Goal: Task Accomplishment & Management: Use online tool/utility

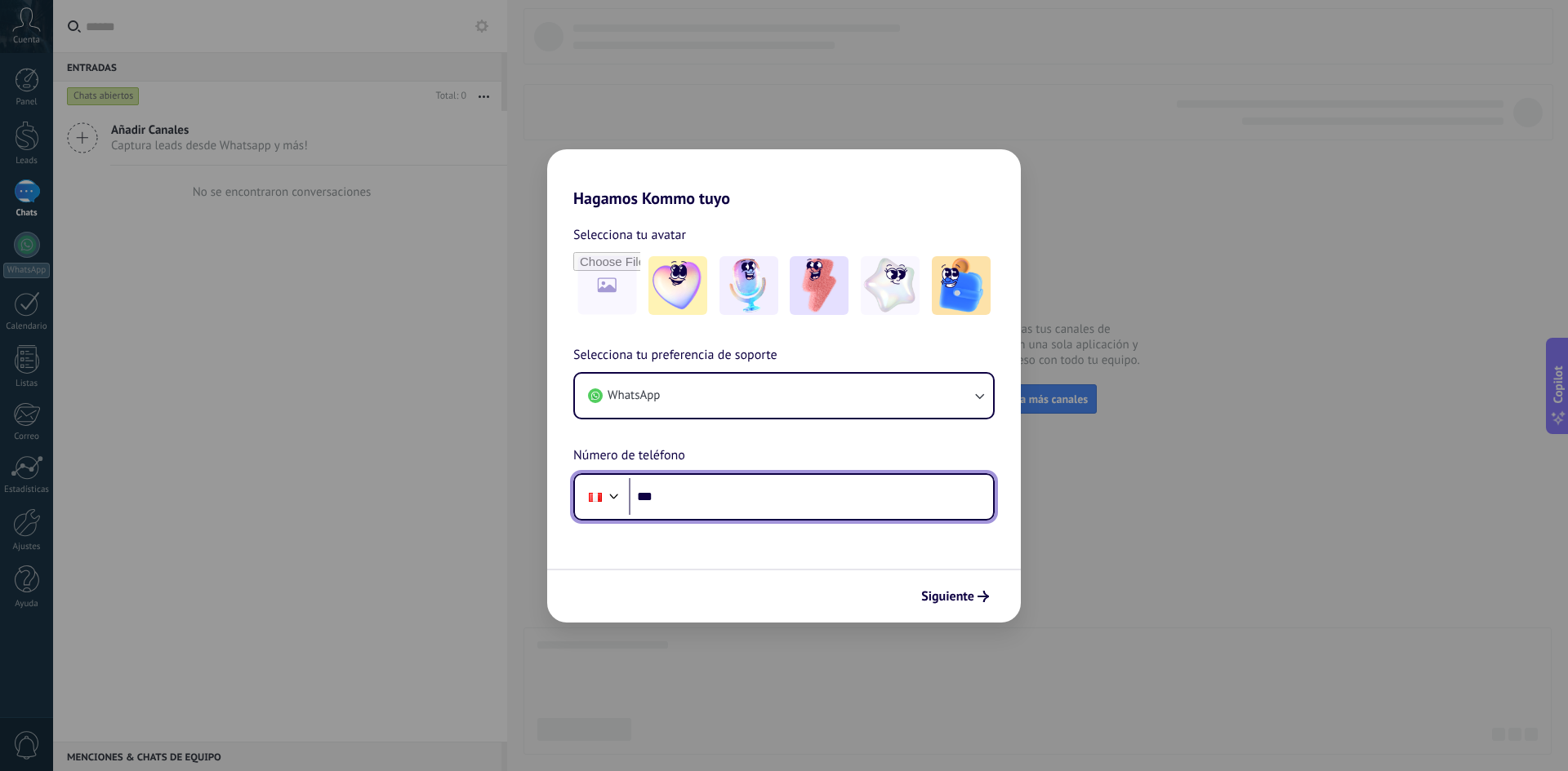
click at [843, 509] on input "***" at bounding box center [811, 496] width 365 height 37
type input "**********"
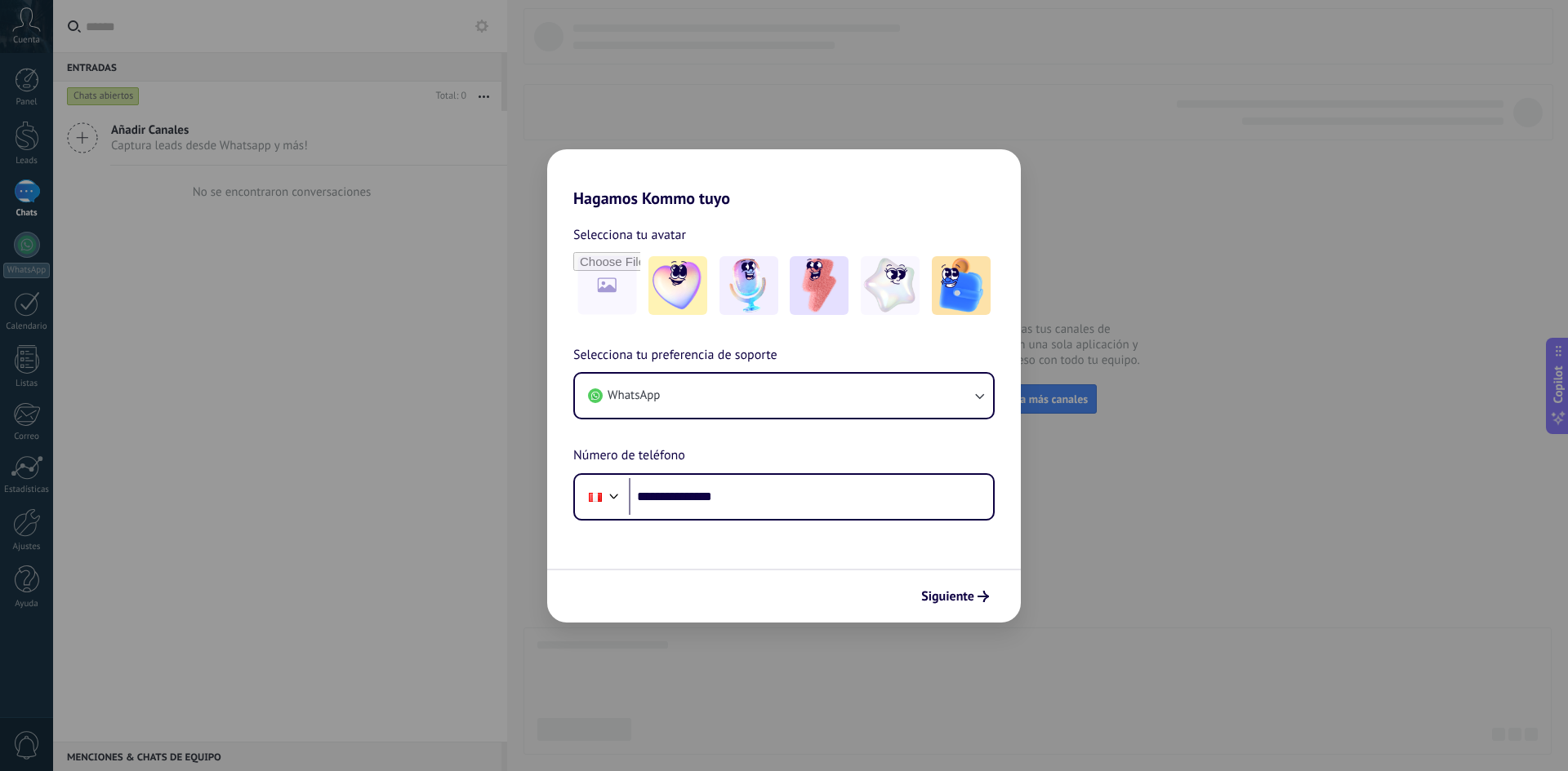
click at [924, 591] on span "Siguiente" at bounding box center [947, 597] width 53 height 12
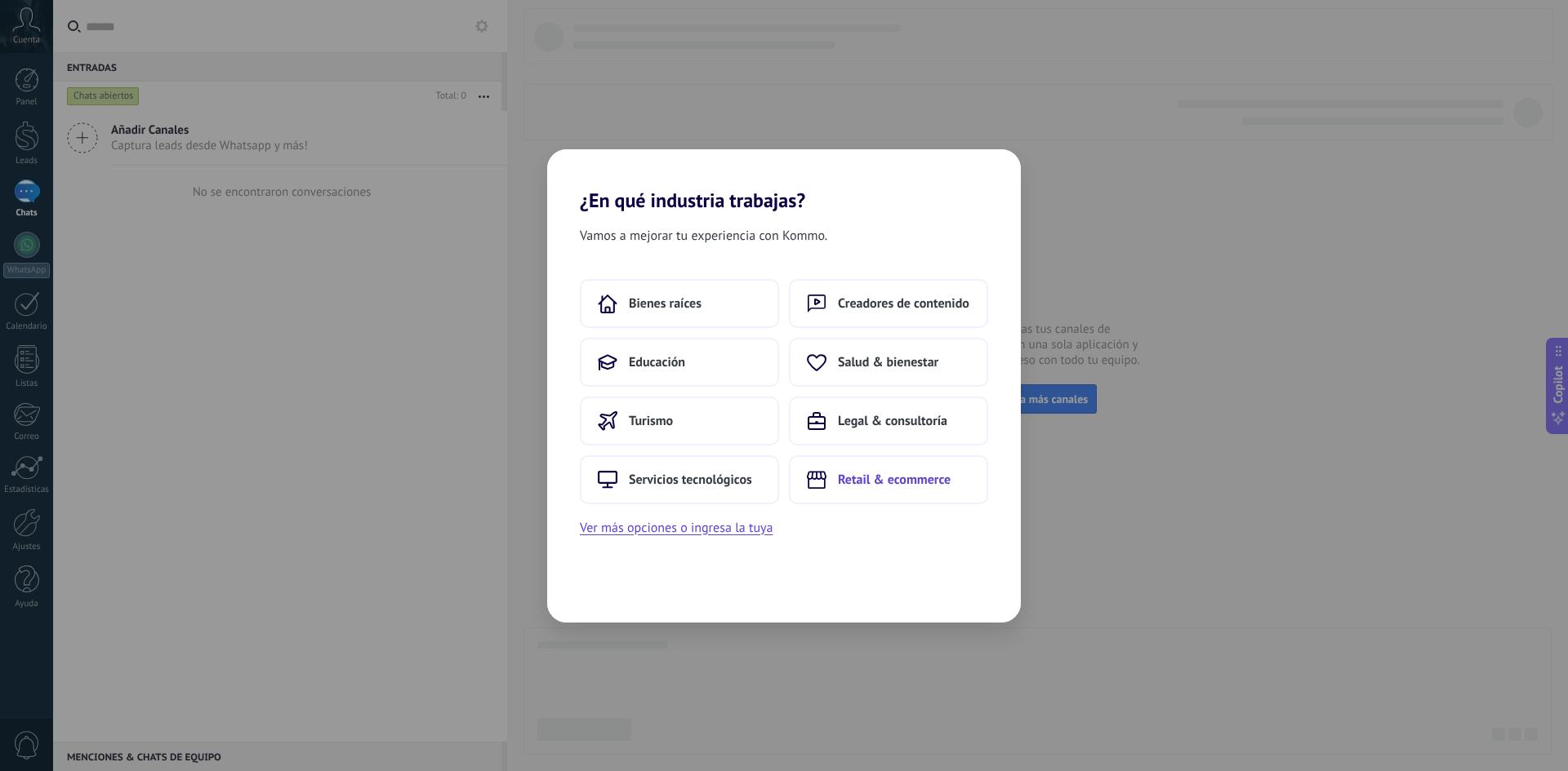
click at [893, 491] on button "Retail & ecommerce" at bounding box center [888, 480] width 199 height 49
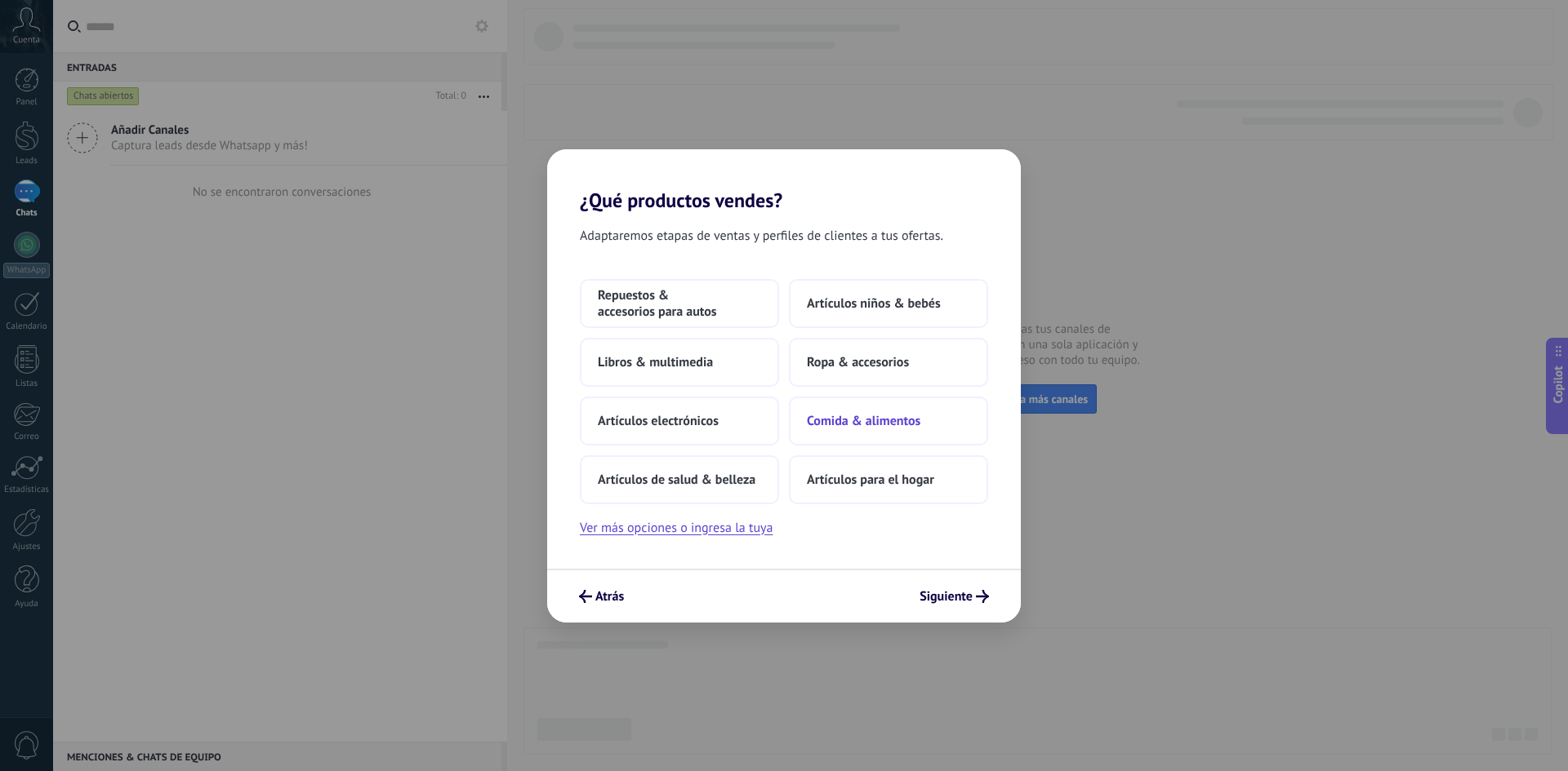
click at [899, 435] on button "Comida & alimentos" at bounding box center [888, 421] width 199 height 49
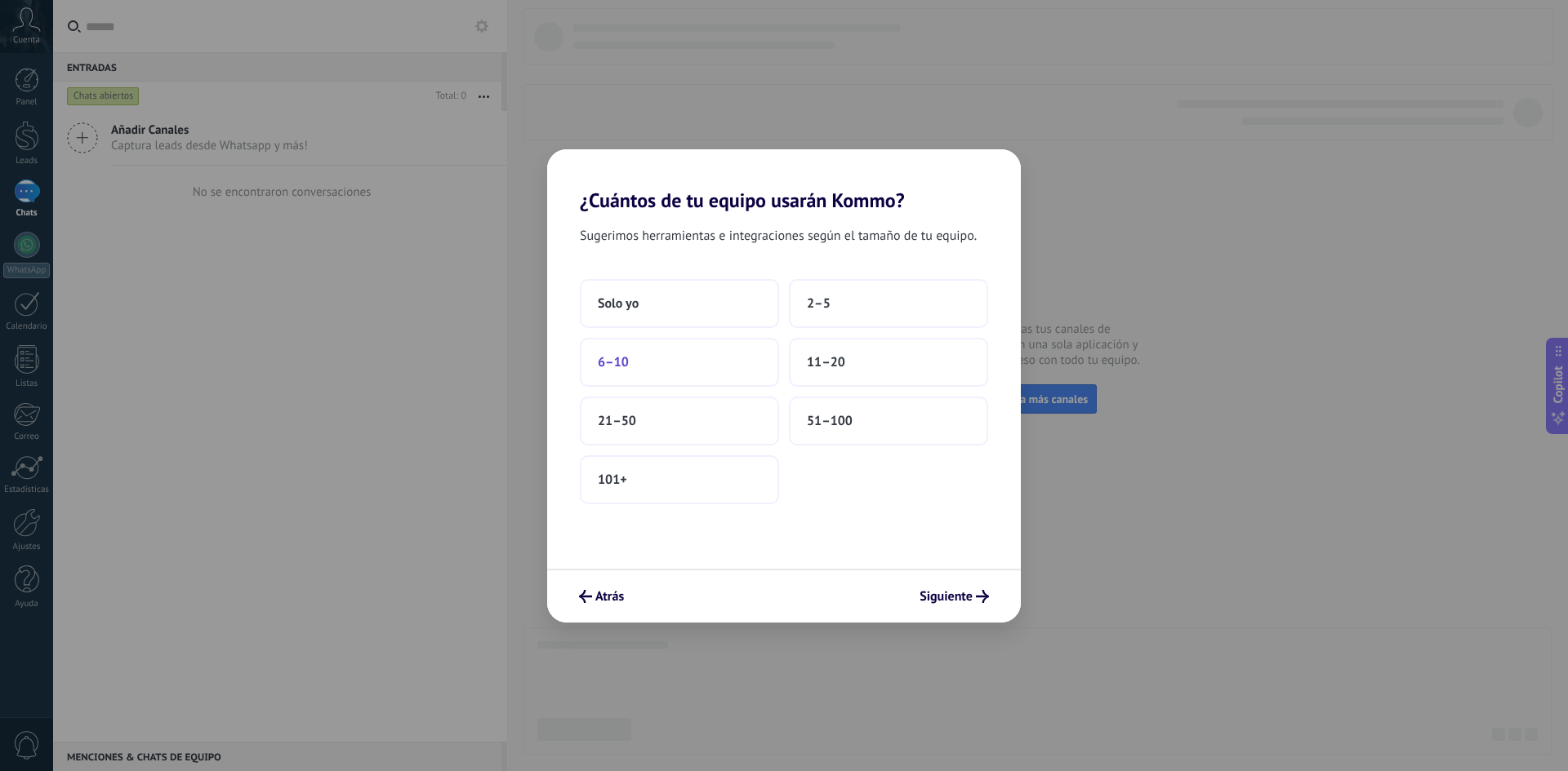
click at [744, 377] on button "6–10" at bounding box center [679, 361] width 199 height 49
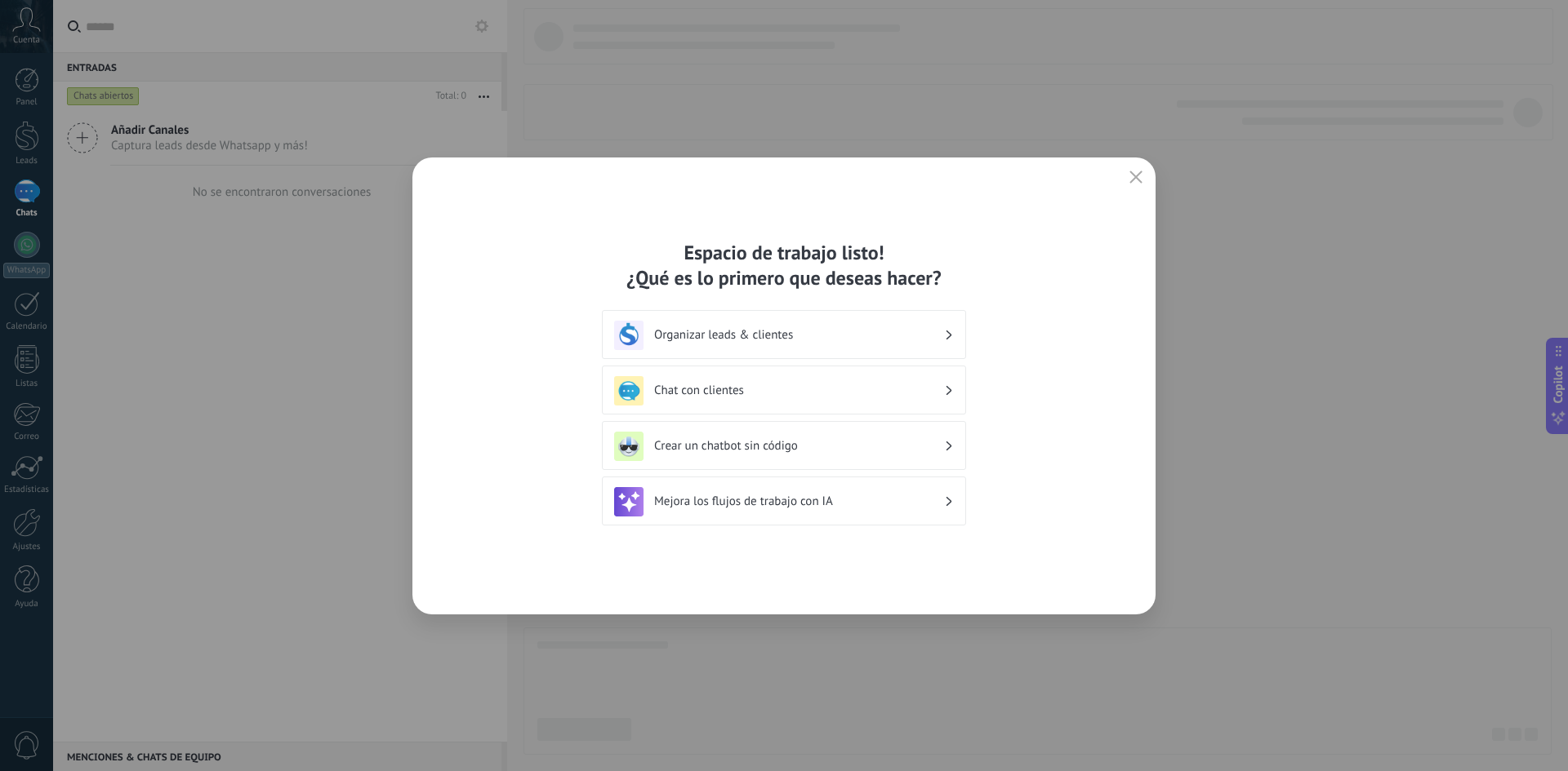
click at [937, 336] on h3 "Organizar leads & clientes" at bounding box center [798, 335] width 290 height 15
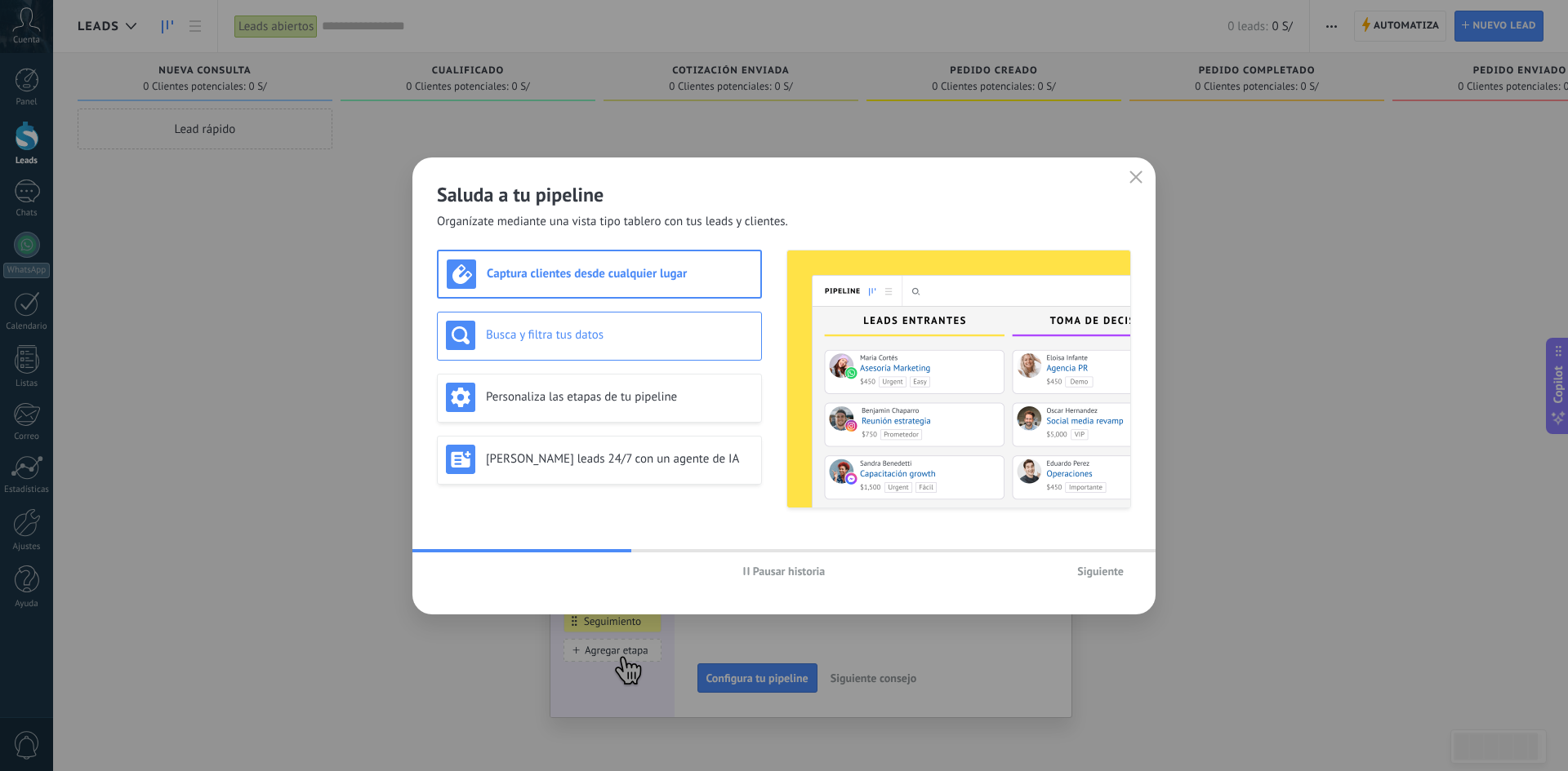
click at [720, 337] on h3 "Busca y filtra tus datos" at bounding box center [620, 335] width 267 height 15
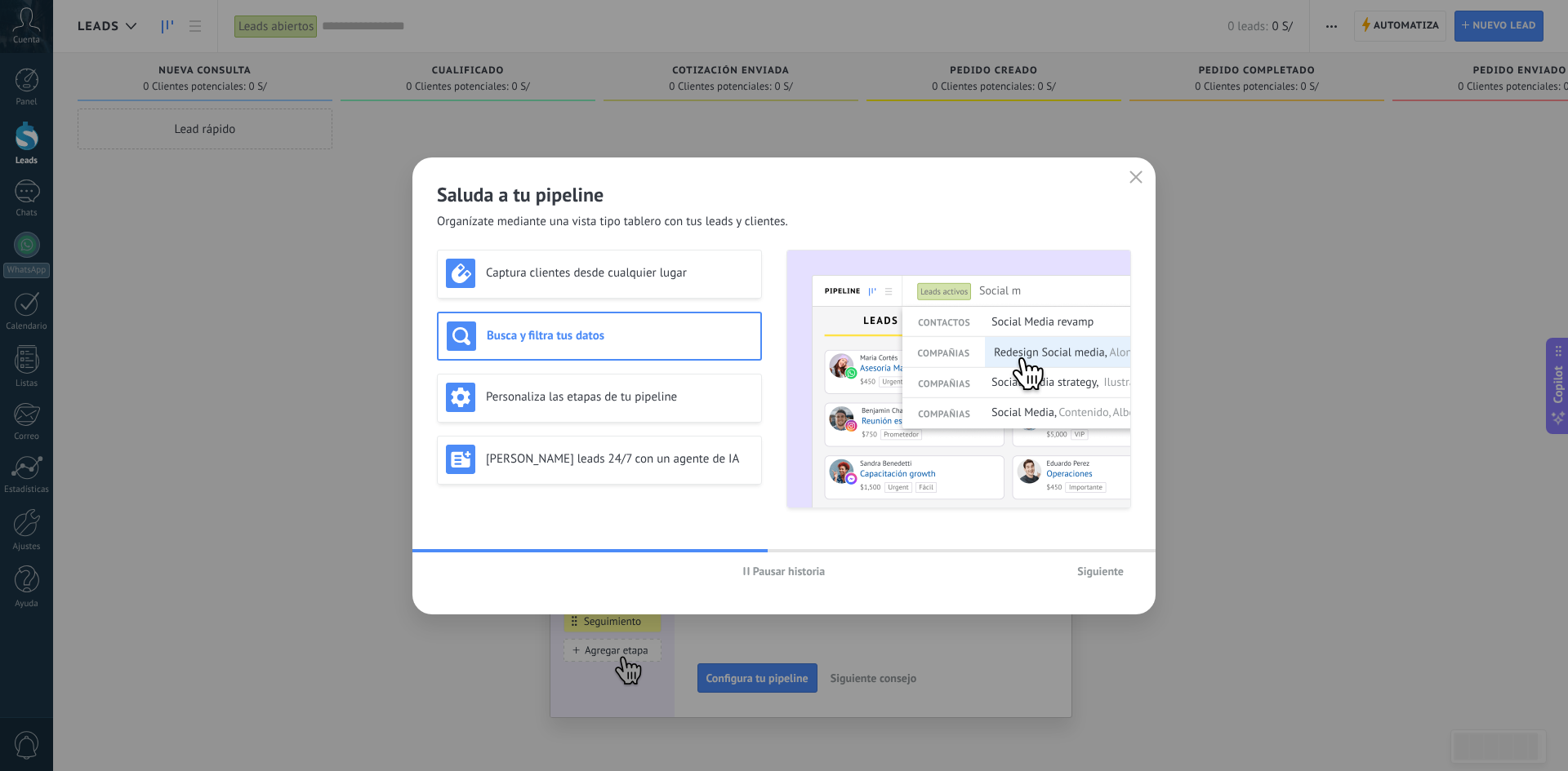
click at [761, 575] on span "Pausar historia" at bounding box center [790, 571] width 73 height 12
click at [625, 393] on h3 "Personaliza las etapas de tu pipeline" at bounding box center [620, 397] width 267 height 15
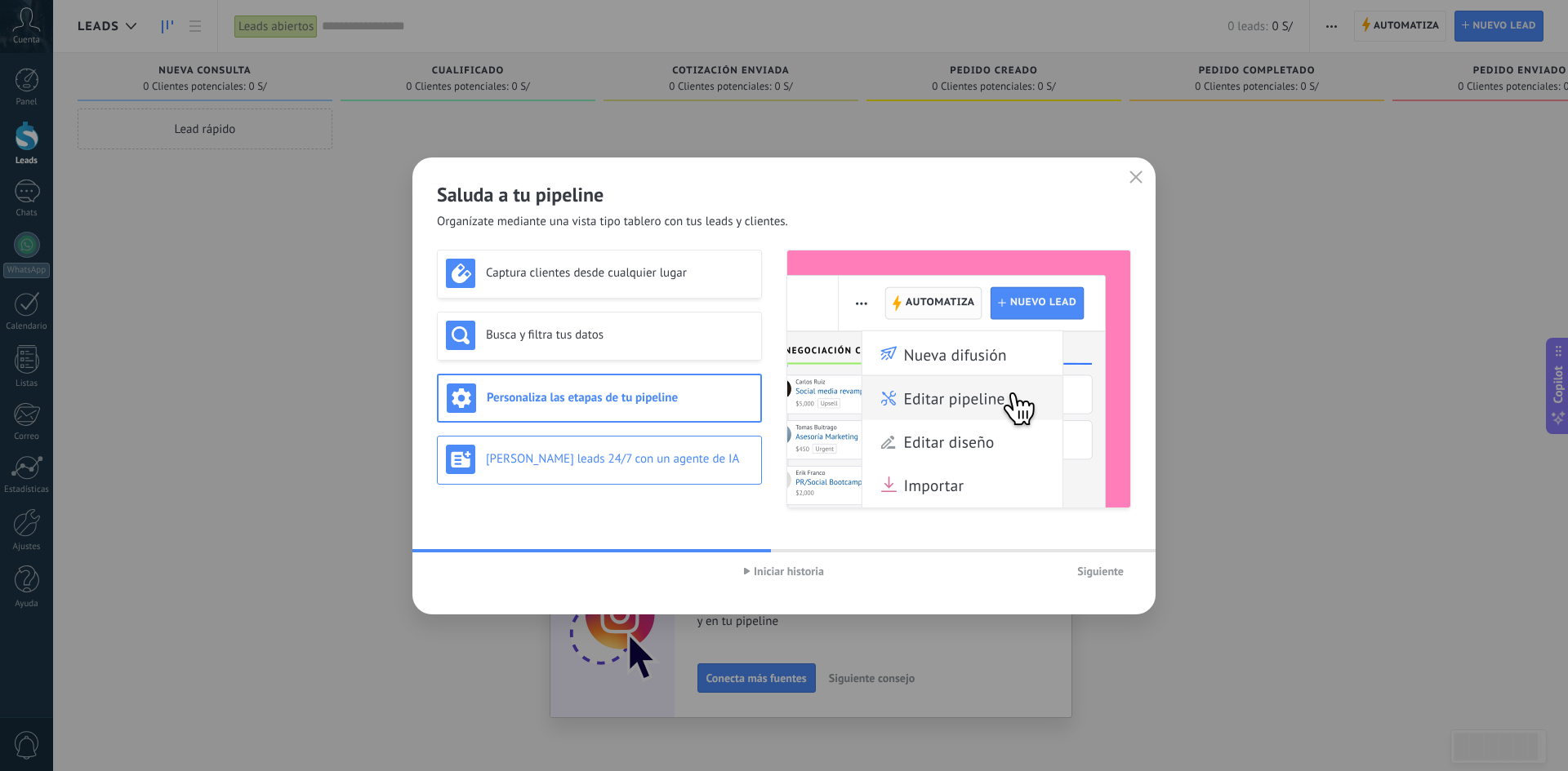
click at [643, 469] on div "Genera leads 24/7 con un agente de IA" at bounding box center [598, 460] width 307 height 30
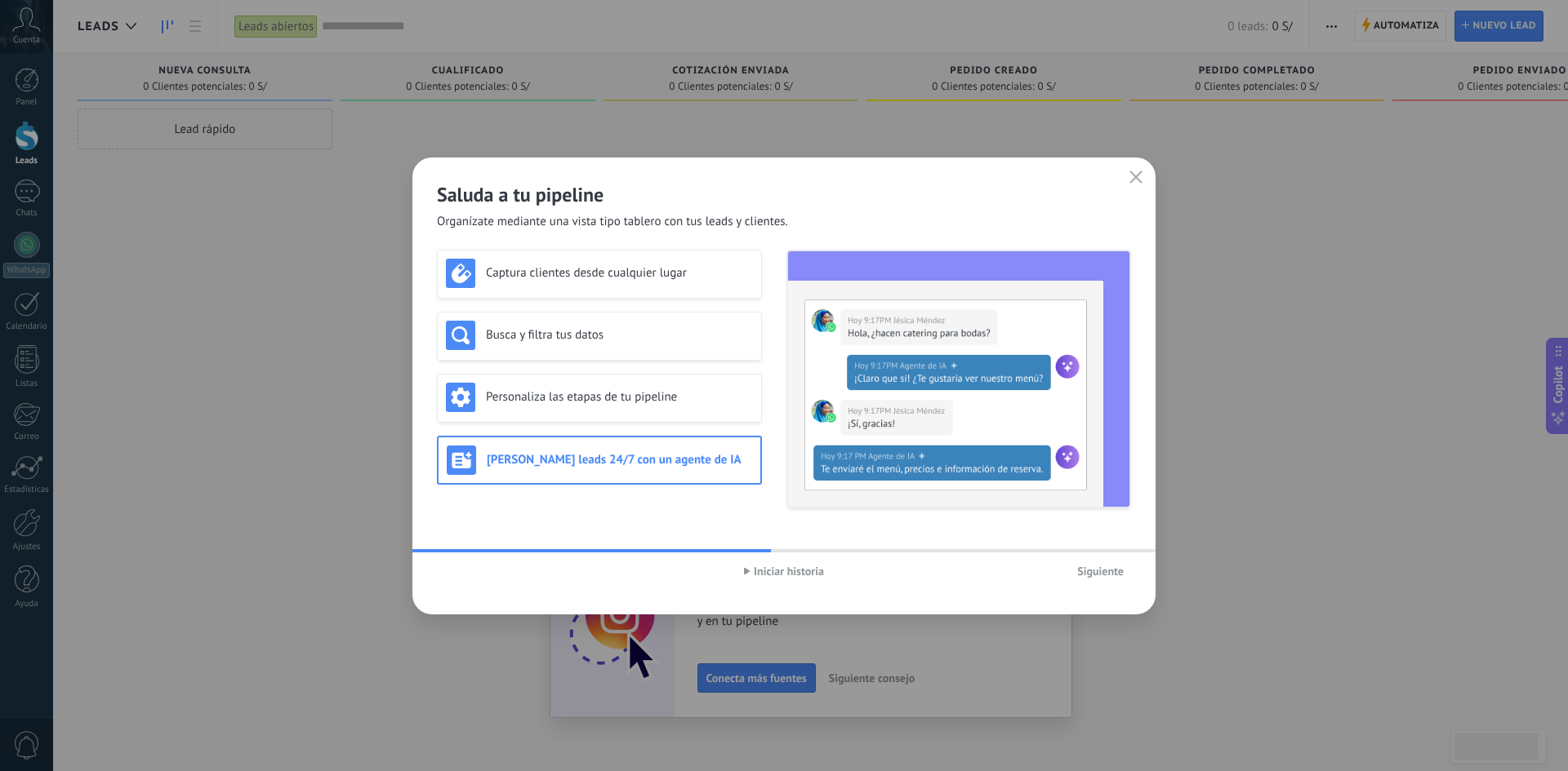
click at [1126, 576] on button "Siguiente" at bounding box center [1100, 570] width 62 height 24
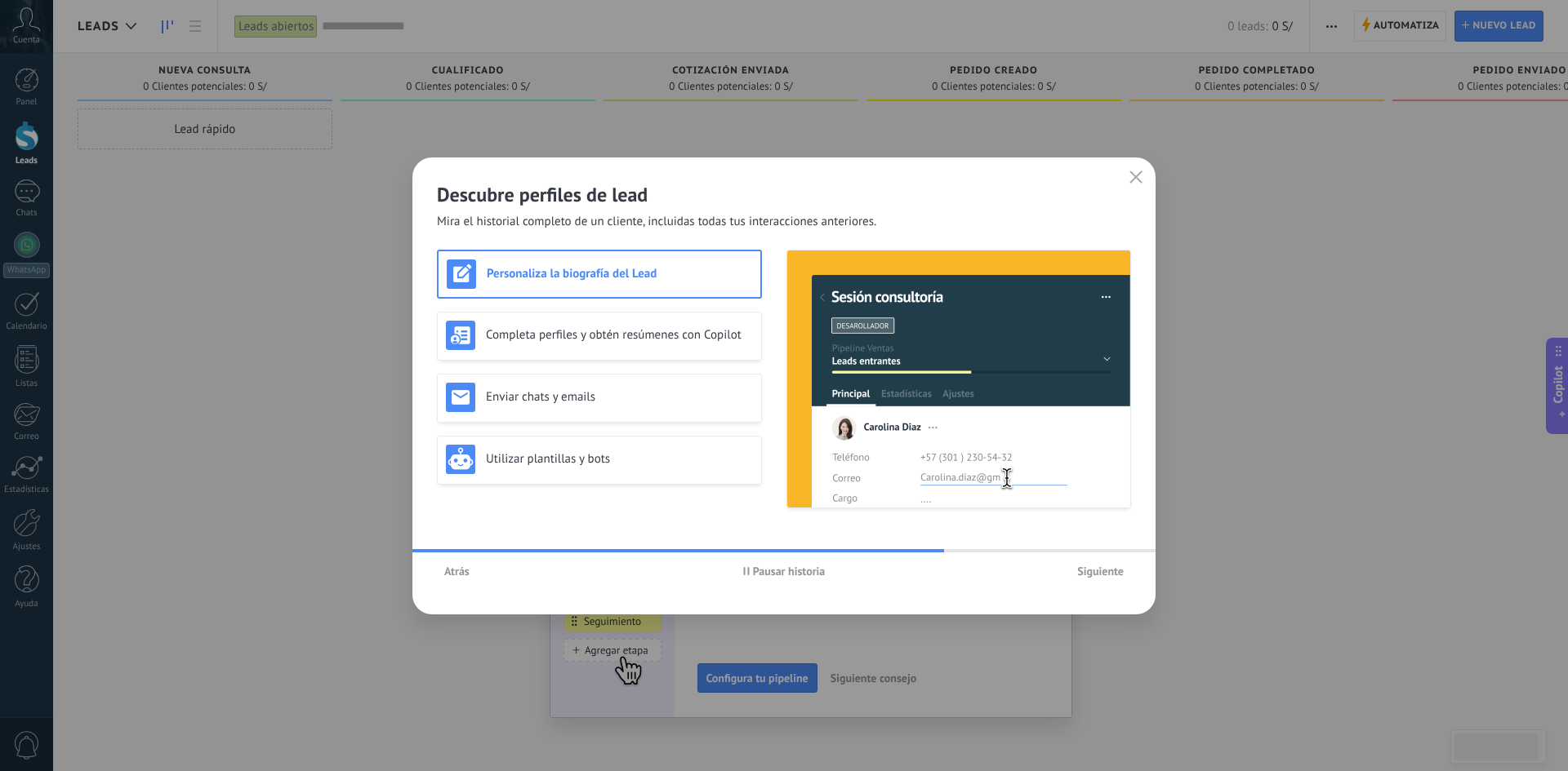
click at [778, 584] on div "Atrás Pausar historia Siguiente" at bounding box center [784, 571] width 743 height 37
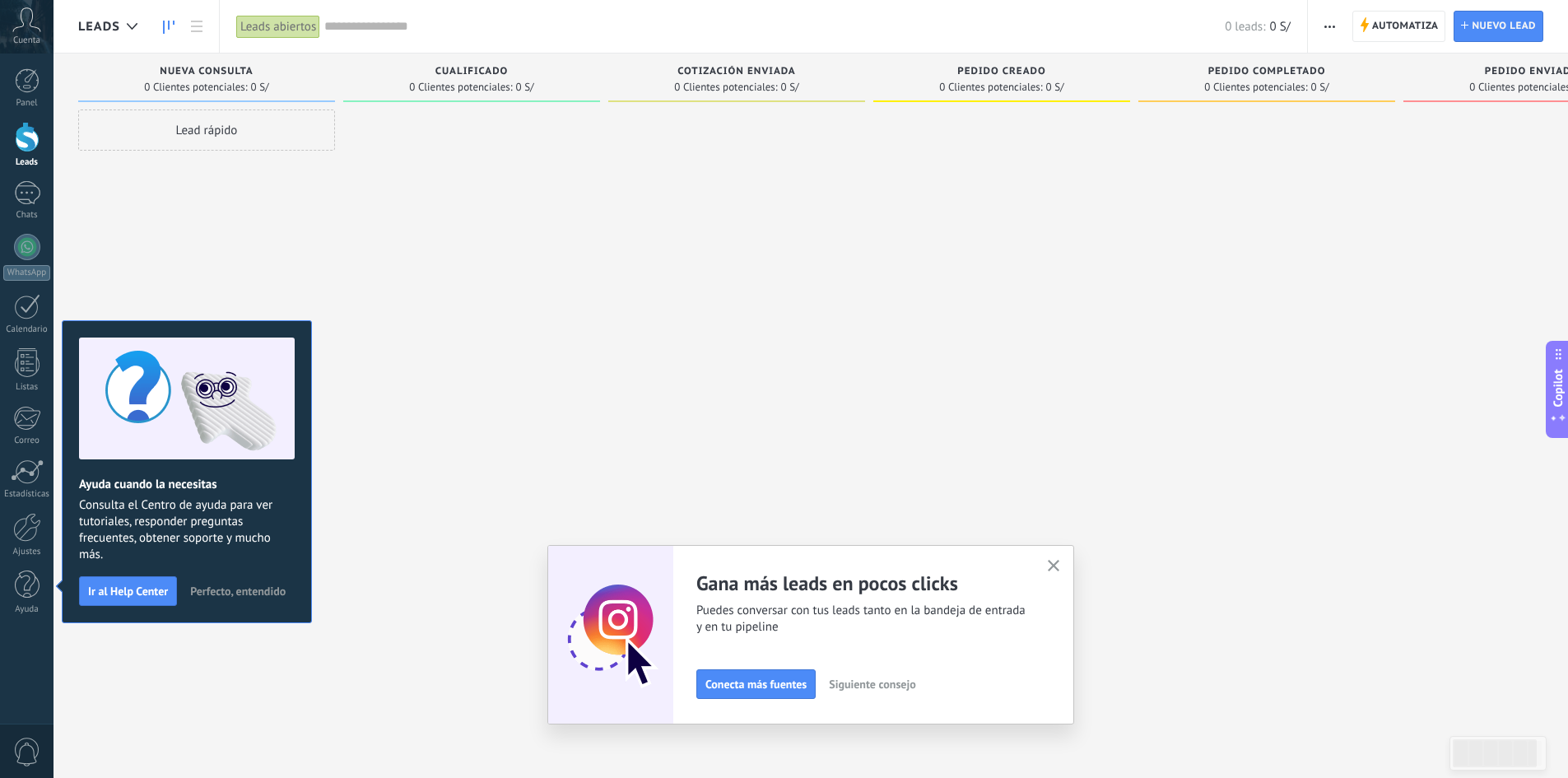
click at [255, 597] on span "Perfecto, entendido" at bounding box center [238, 591] width 95 height 12
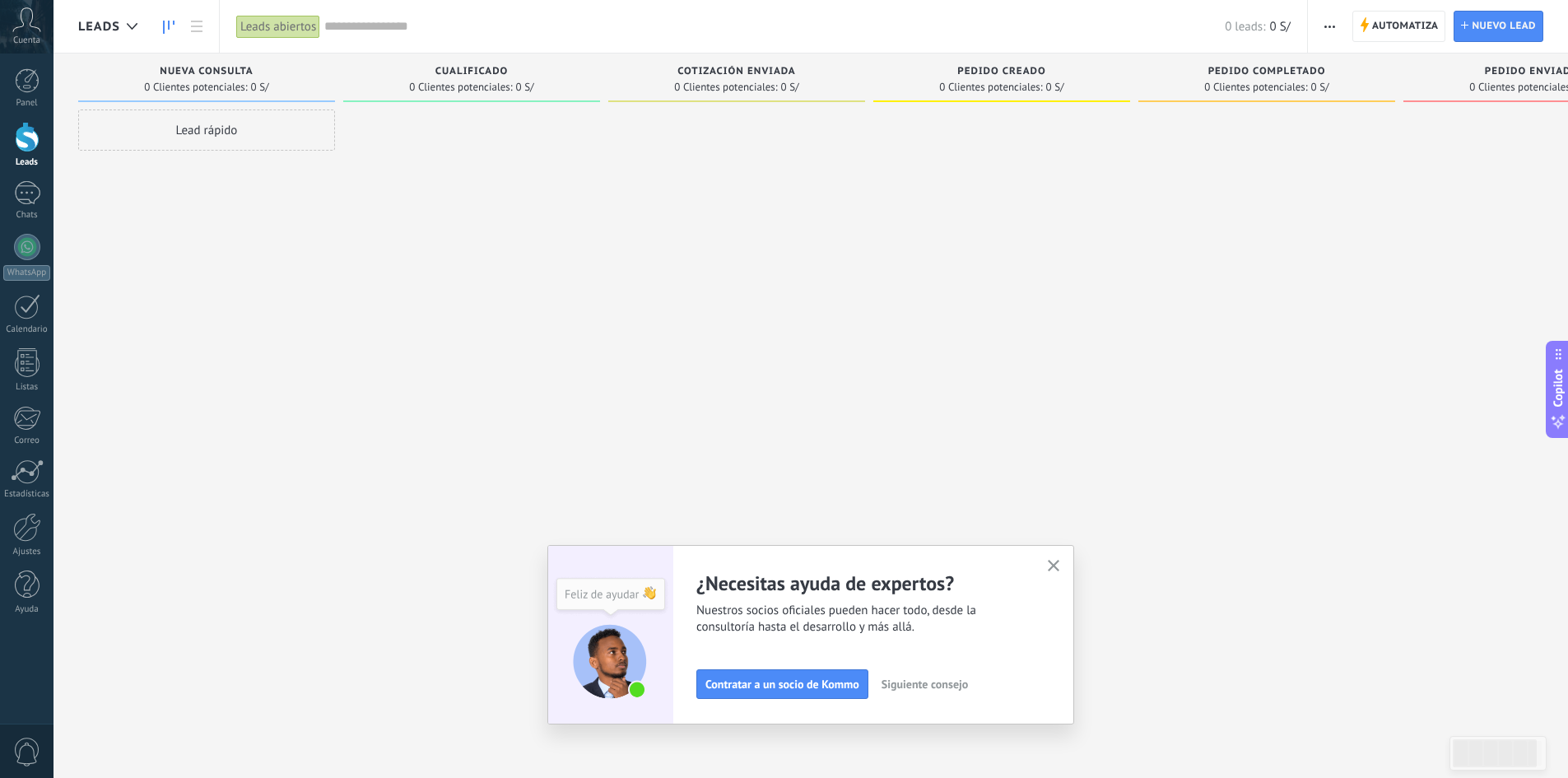
drag, startPoint x: 970, startPoint y: 683, endPoint x: 966, endPoint y: 645, distance: 38.2
click at [966, 645] on div "¿Necesitas ayuda de expertos? Nuestros socios oficiales pueden hacer todo, desd…" at bounding box center [872, 634] width 352 height 128
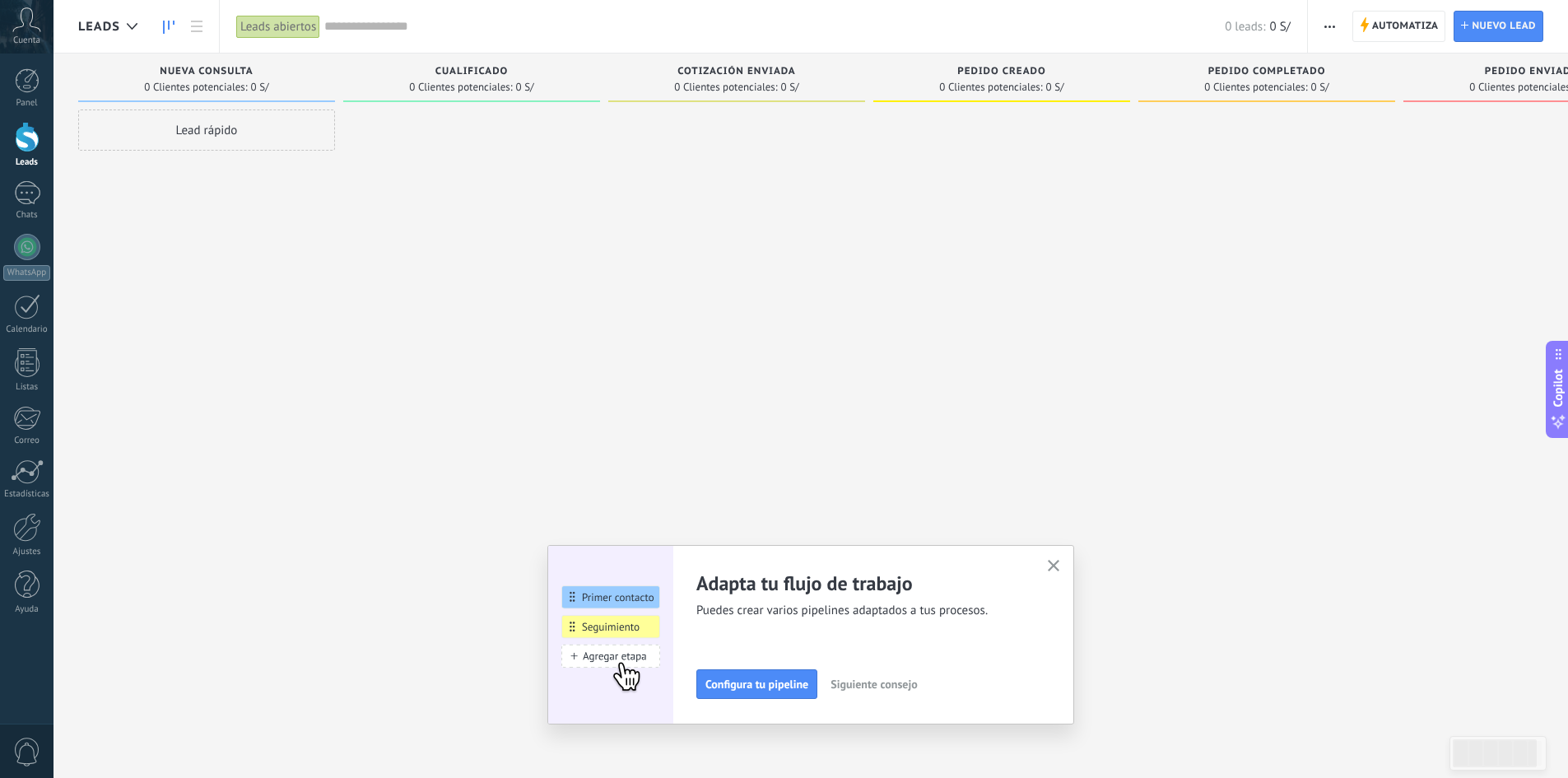
click at [860, 689] on span "Siguiente consejo" at bounding box center [873, 684] width 86 height 12
click at [860, 689] on span "Siguiente consejo" at bounding box center [872, 684] width 86 height 12
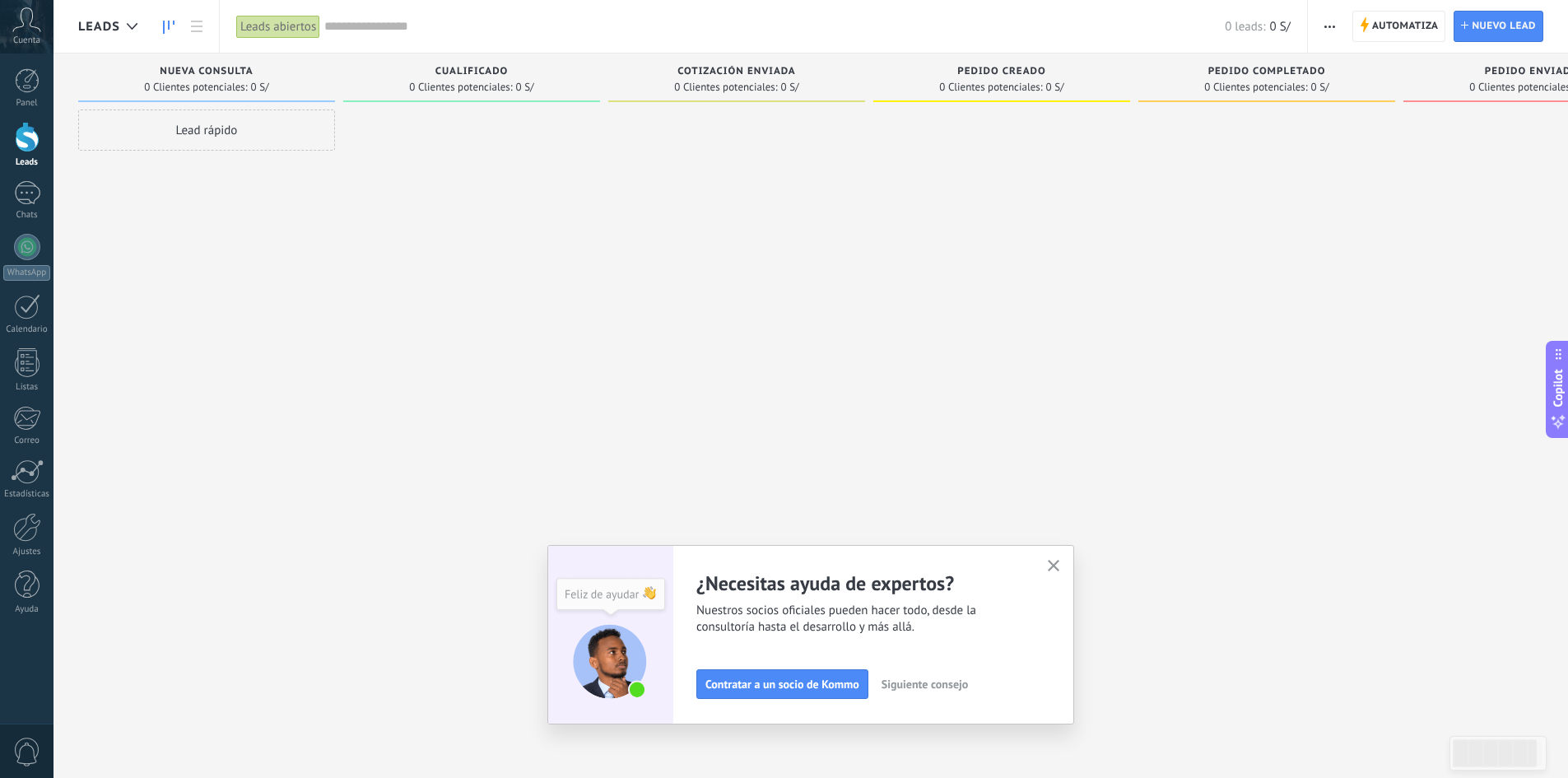
click at [912, 689] on span "Siguiente consejo" at bounding box center [924, 684] width 86 height 12
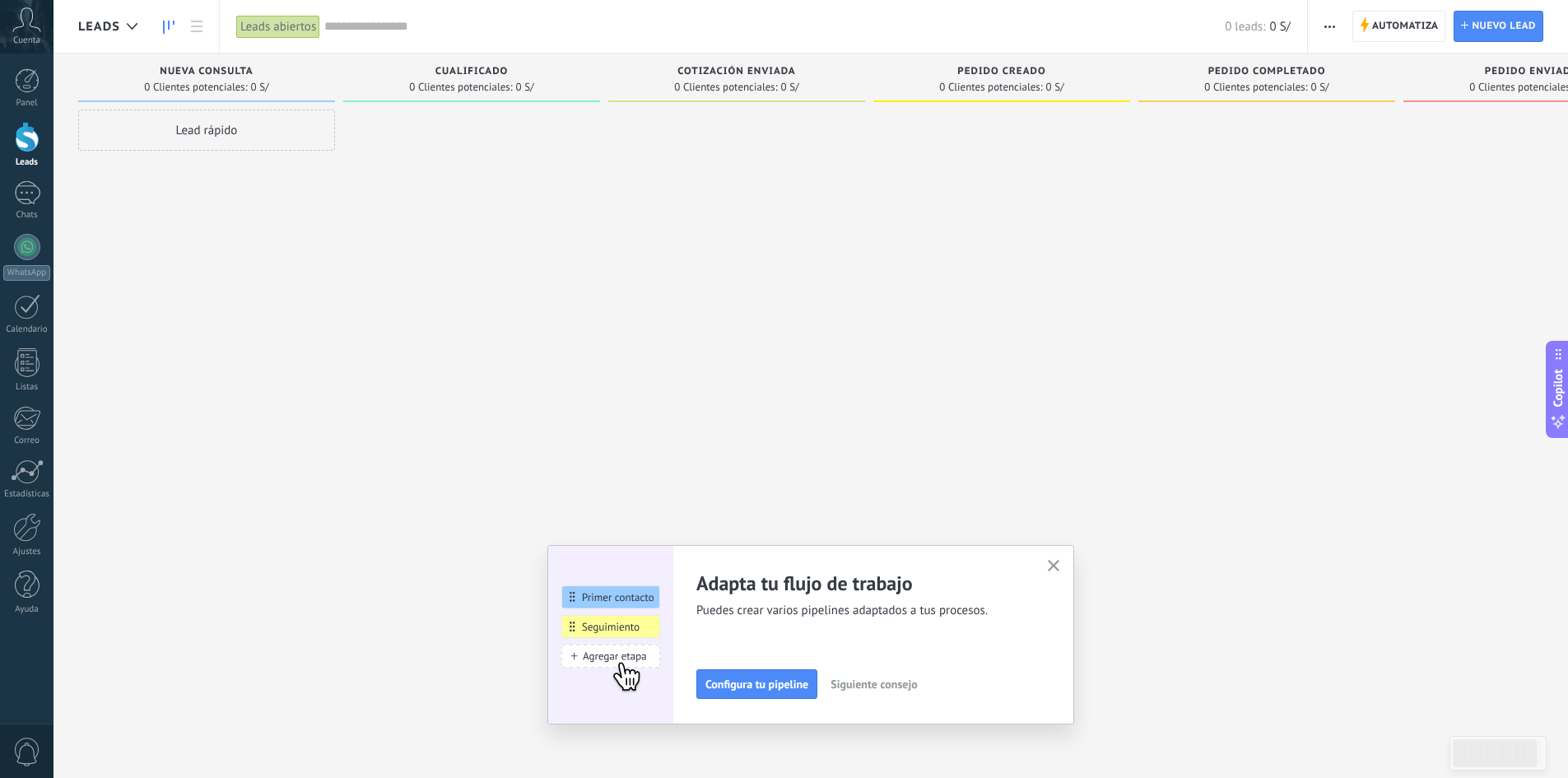
click at [912, 689] on span "Siguiente consejo" at bounding box center [873, 684] width 86 height 12
click at [942, 667] on div "Gana más leads en pocos clicks Puedes conversar con tus leads tanto en la bande…" at bounding box center [872, 634] width 352 height 128
click at [922, 674] on button "Siguiente consejo" at bounding box center [872, 684] width 101 height 24
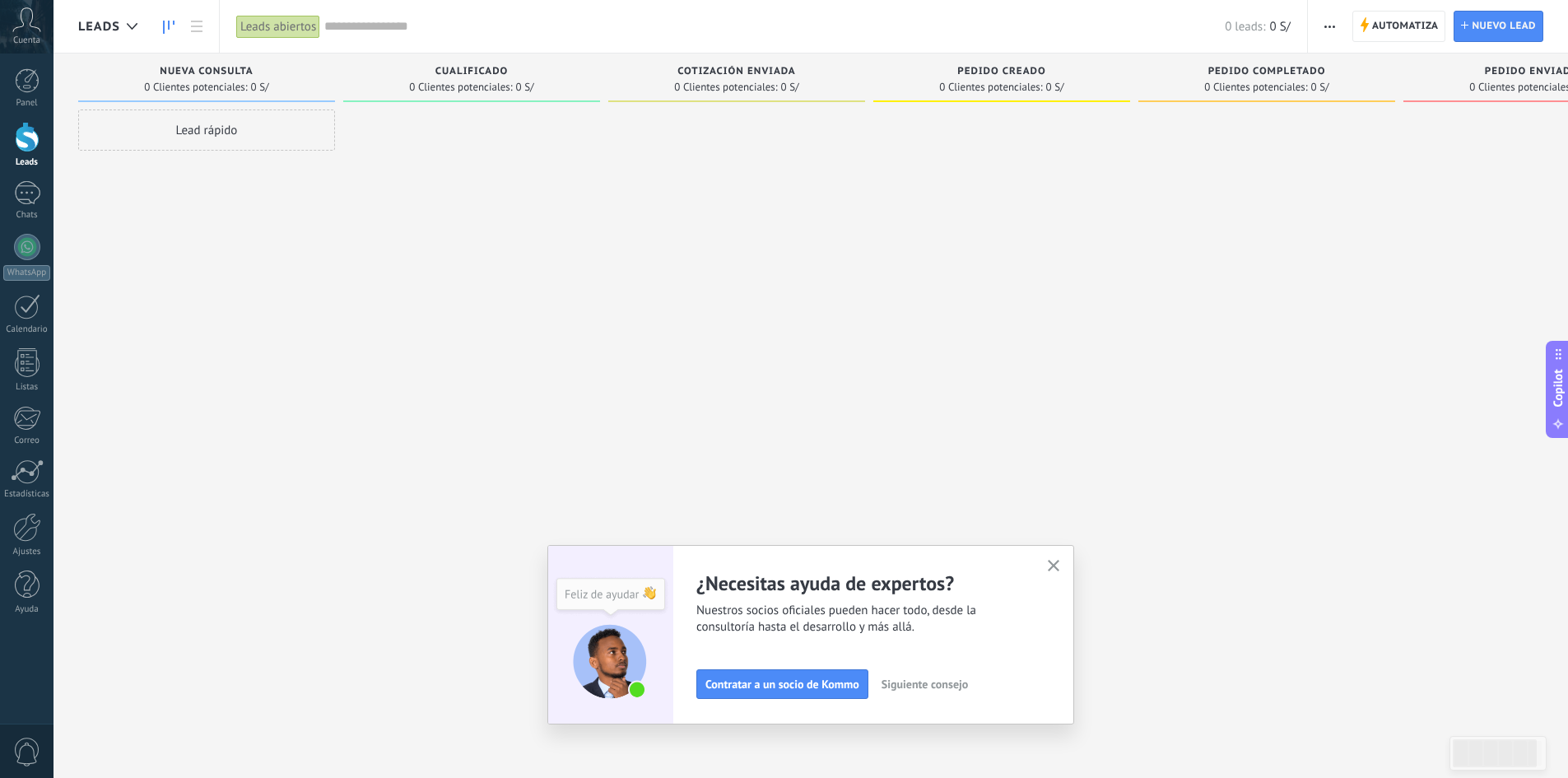
click at [1063, 575] on button "button" at bounding box center [1053, 567] width 20 height 22
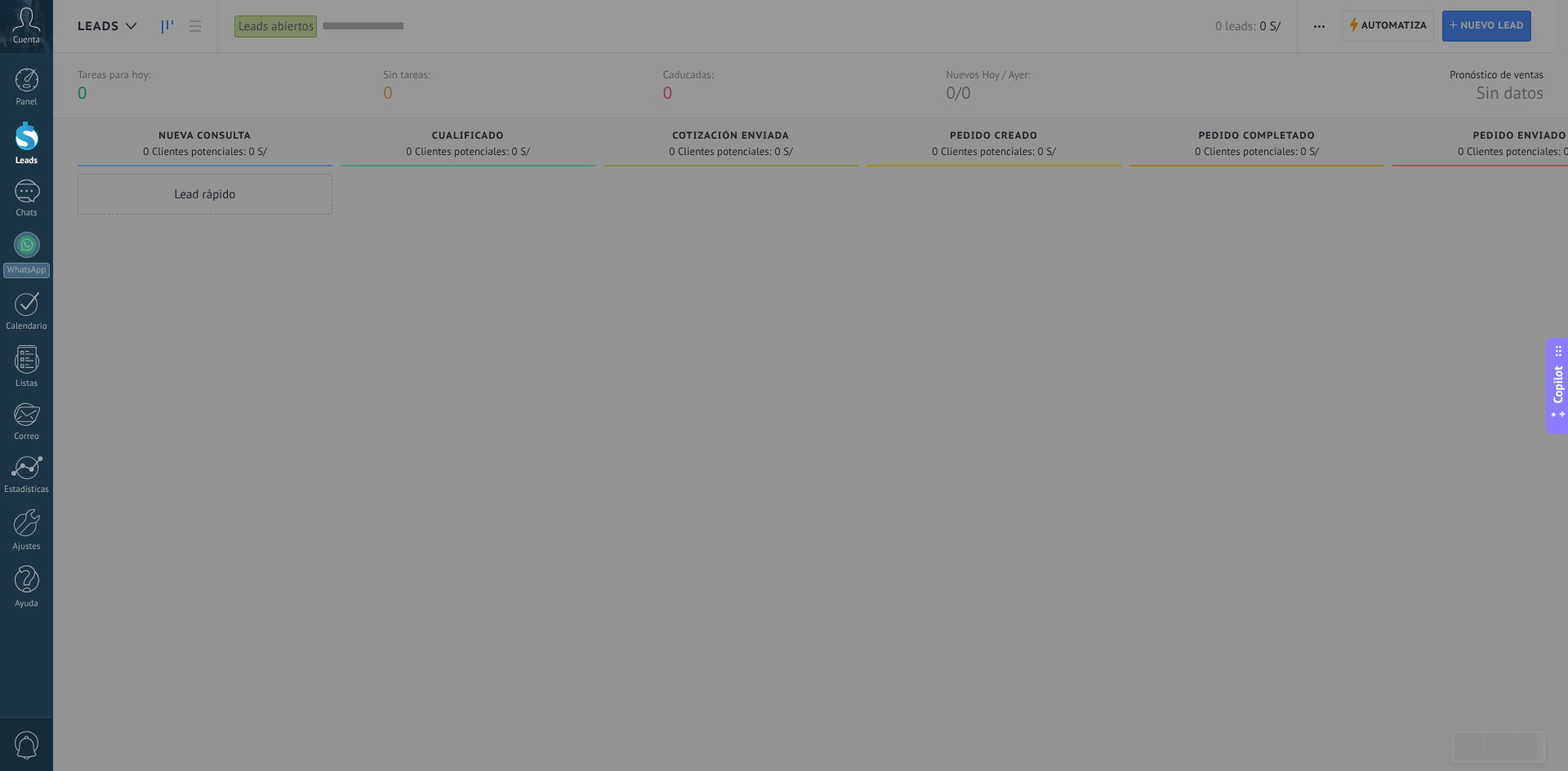
drag, startPoint x: 116, startPoint y: 372, endPoint x: 127, endPoint y: 427, distance: 56.1
click at [123, 414] on div at bounding box center [837, 386] width 1568 height 771
click at [33, 31] on icon at bounding box center [27, 19] width 29 height 24
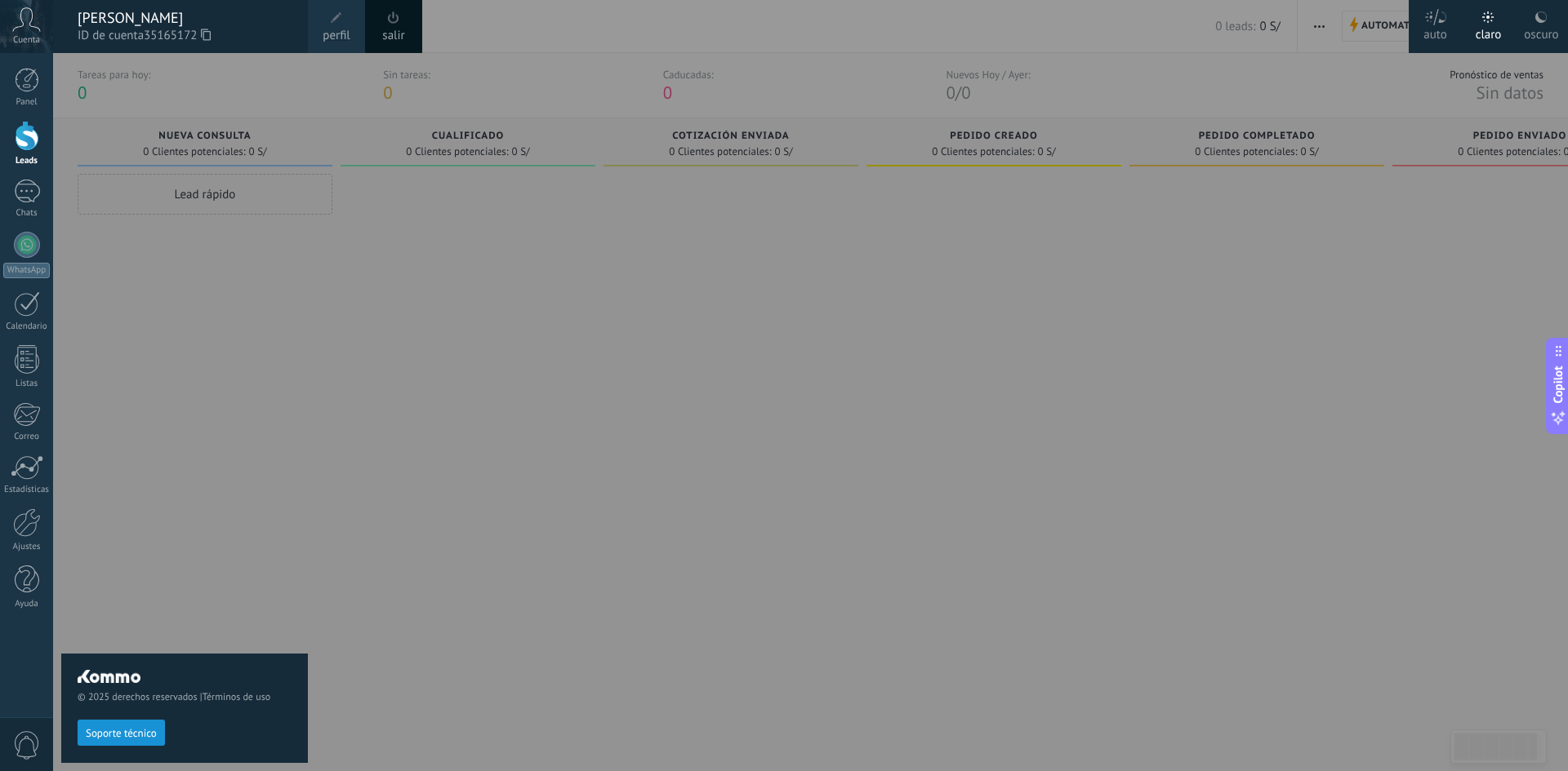
click at [31, 33] on div "Cuenta" at bounding box center [26, 26] width 53 height 53
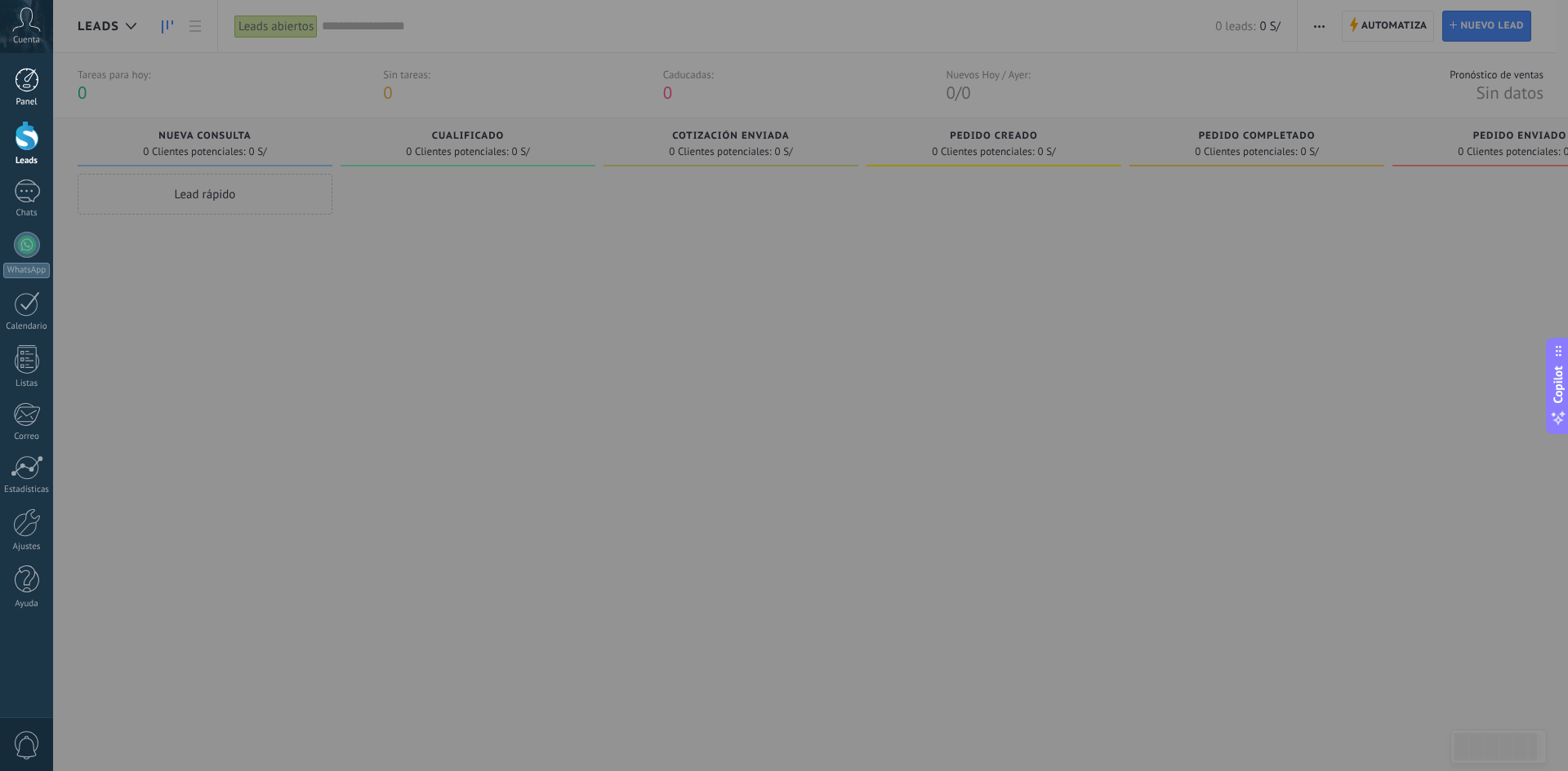
click at [25, 92] on link "Panel" at bounding box center [26, 87] width 53 height 40
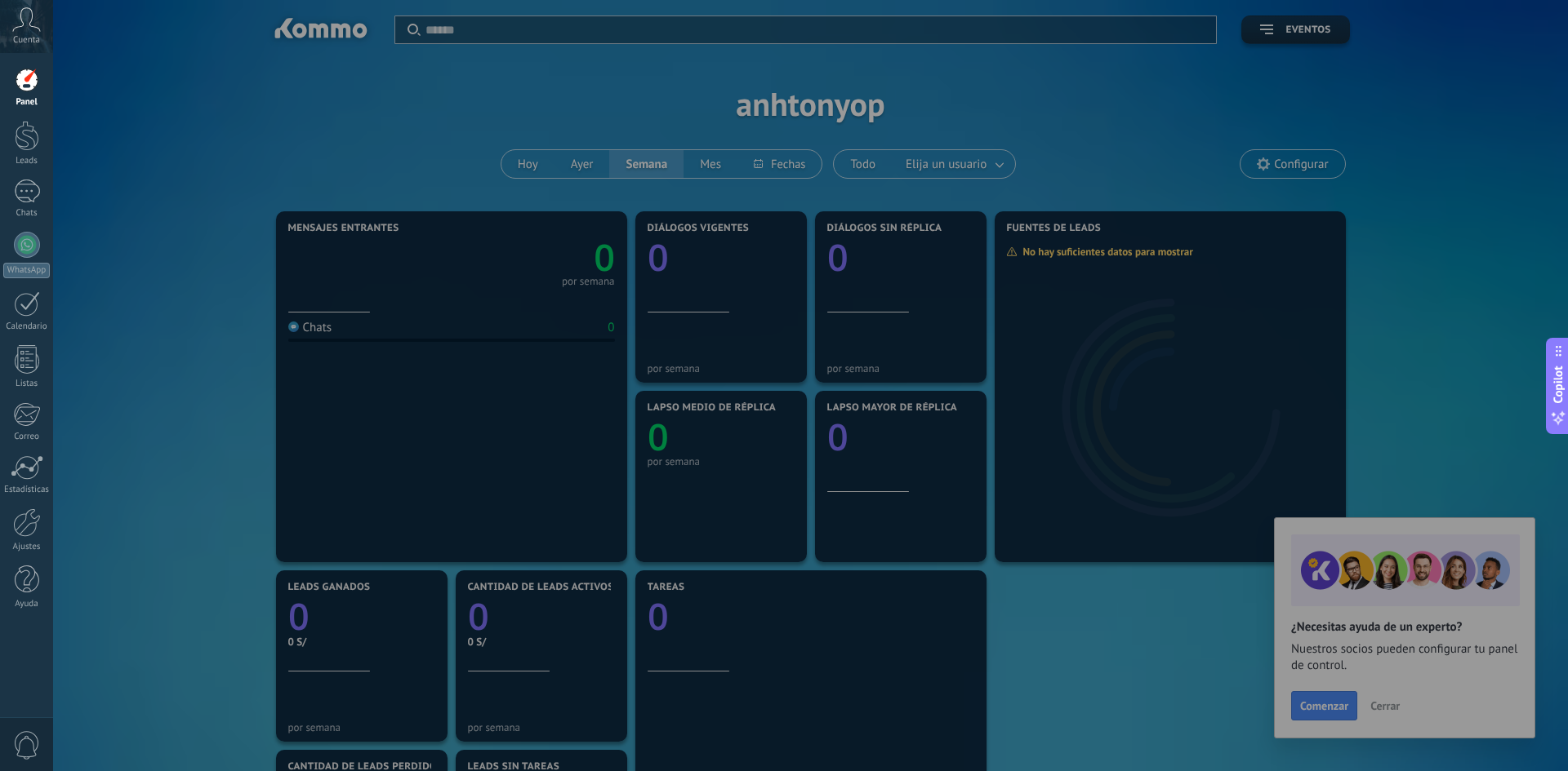
click at [1308, 694] on div at bounding box center [837, 386] width 1568 height 771
click at [1396, 683] on div at bounding box center [837, 386] width 1568 height 771
click at [519, 547] on div at bounding box center [837, 386] width 1568 height 771
drag, startPoint x: 516, startPoint y: 321, endPoint x: 544, endPoint y: 257, distance: 69.9
click at [528, 295] on div at bounding box center [837, 386] width 1568 height 771
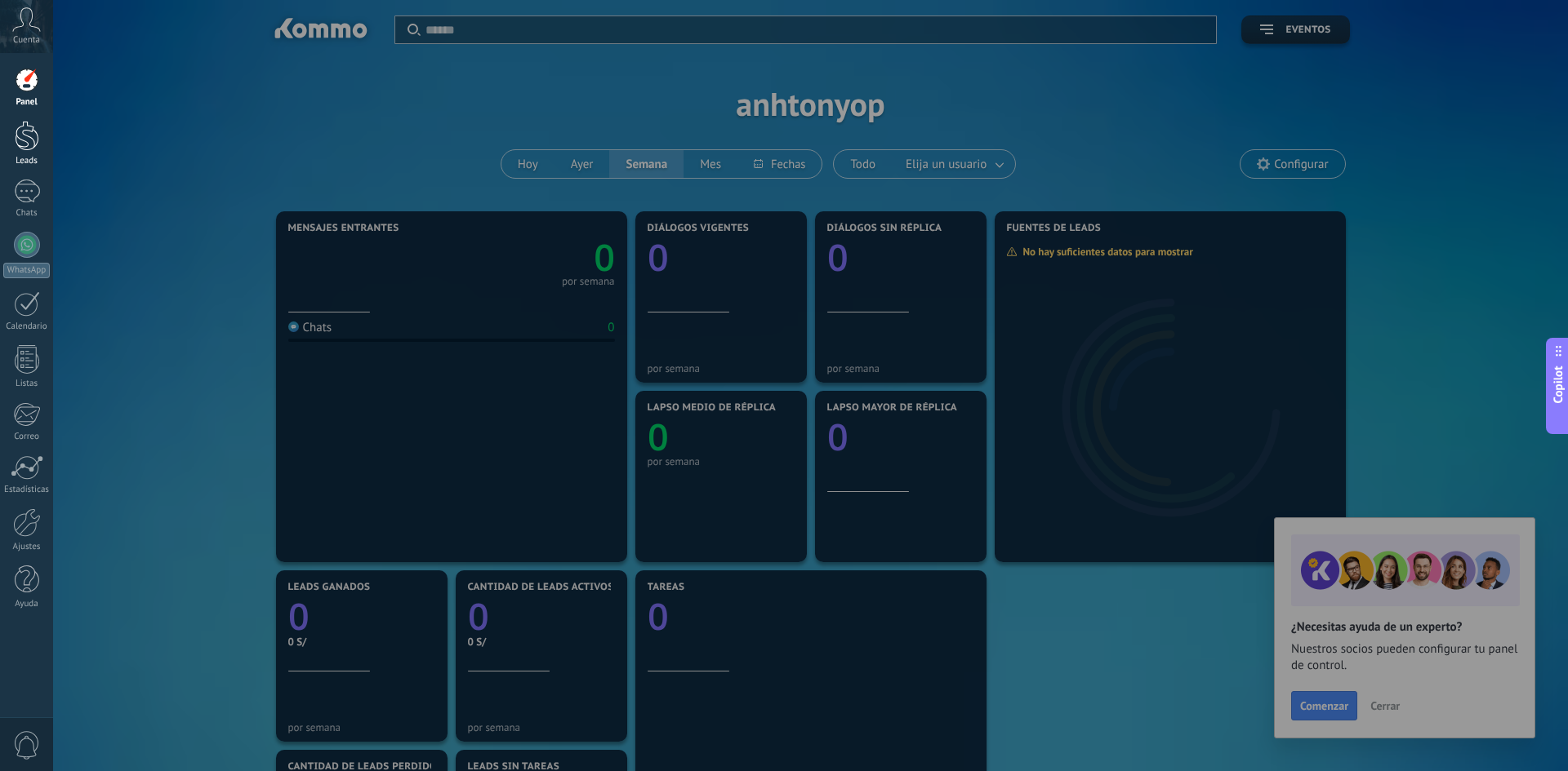
click at [35, 146] on div at bounding box center [26, 136] width 24 height 30
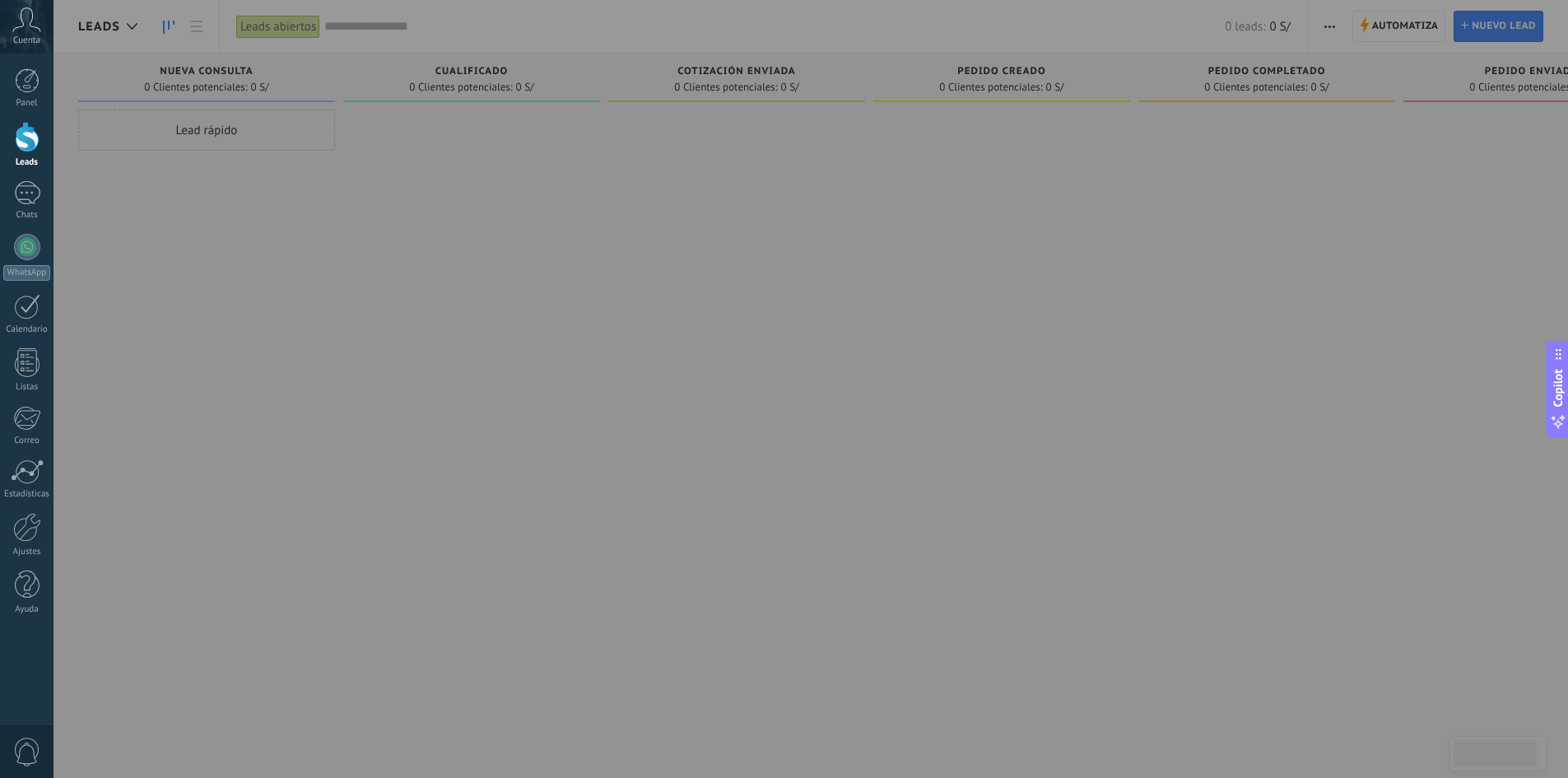
click at [1390, 233] on div at bounding box center [837, 389] width 1568 height 778
click at [40, 580] on link "Ayuda" at bounding box center [26, 593] width 53 height 45
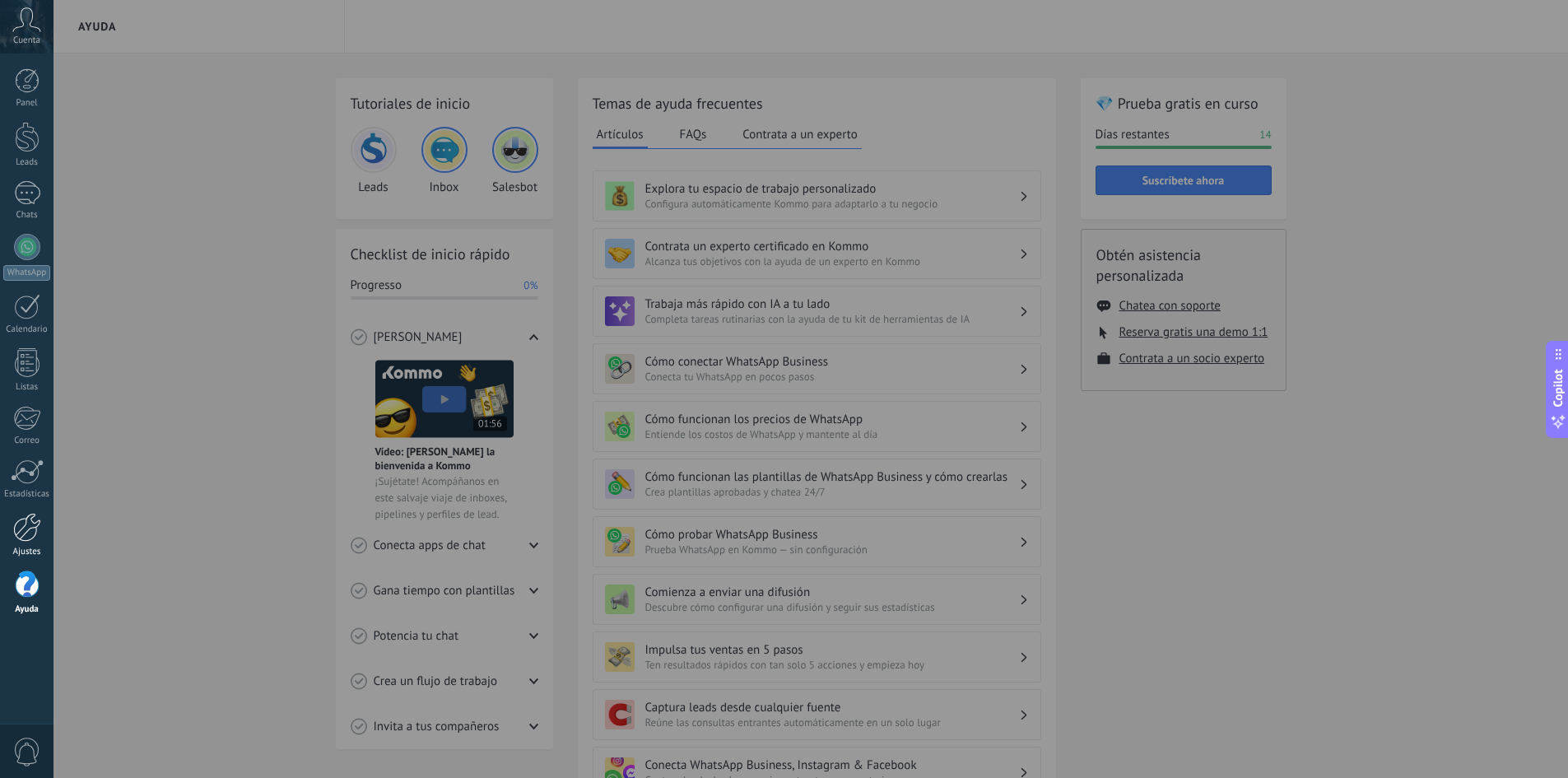
click at [24, 520] on div at bounding box center [27, 528] width 28 height 29
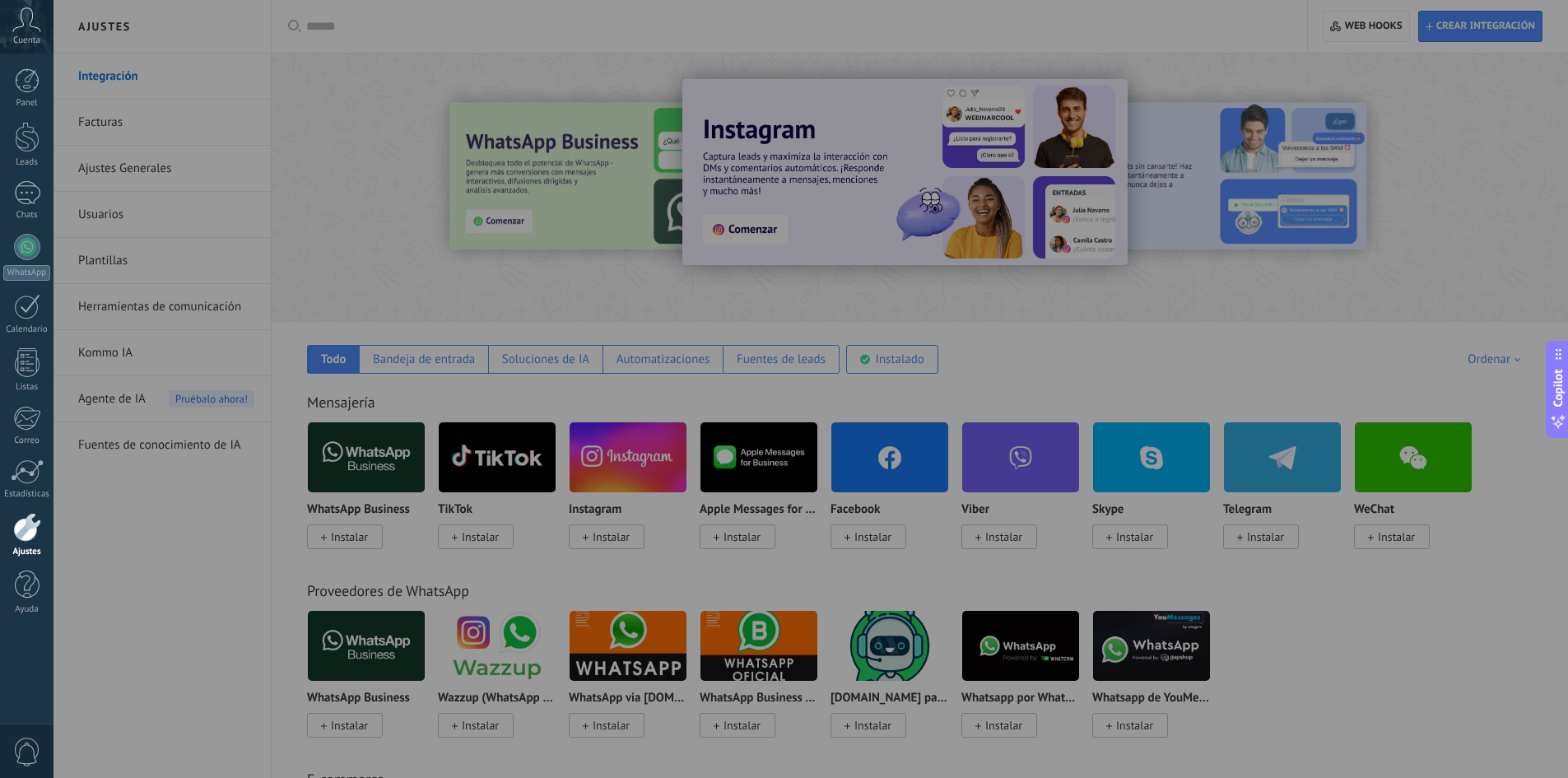
drag, startPoint x: 452, startPoint y: 509, endPoint x: 455, endPoint y: 532, distance: 23.2
click at [451, 510] on div at bounding box center [837, 389] width 1568 height 778
click at [455, 533] on div at bounding box center [837, 389] width 1568 height 778
click at [1559, 394] on span "Copilot" at bounding box center [1557, 386] width 16 height 38
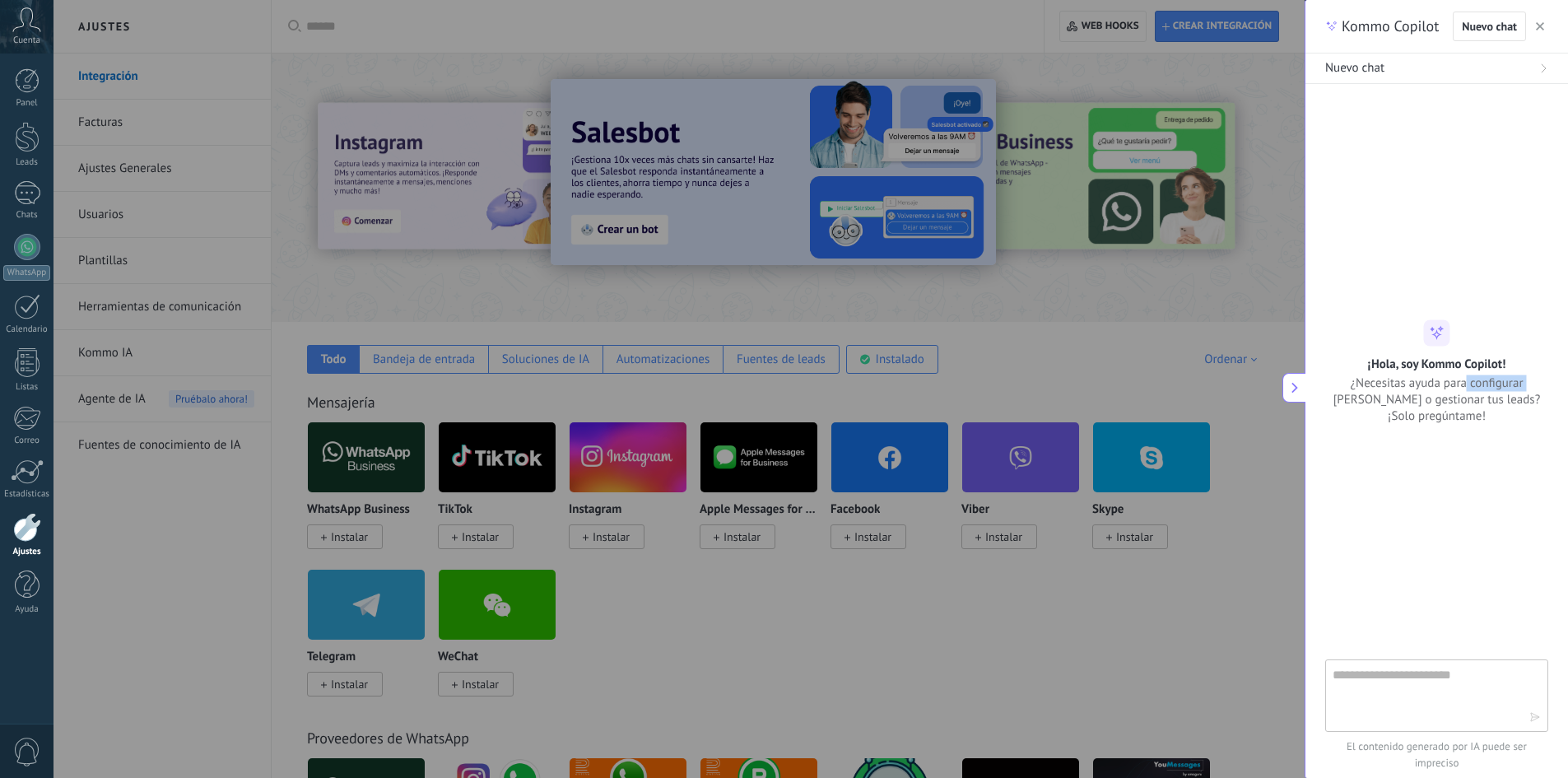
drag, startPoint x: 1559, startPoint y: 394, endPoint x: 1470, endPoint y: 384, distance: 89.6
click at [1497, 384] on span "¿Necesitas ayuda para configurar [PERSON_NAME] o gestionar tus leads? ¡Solo pre…" at bounding box center [1437, 399] width 223 height 49
click at [1392, 423] on div at bounding box center [1437, 381] width 223 height 556
click at [1542, 34] on button "button" at bounding box center [1540, 26] width 16 height 19
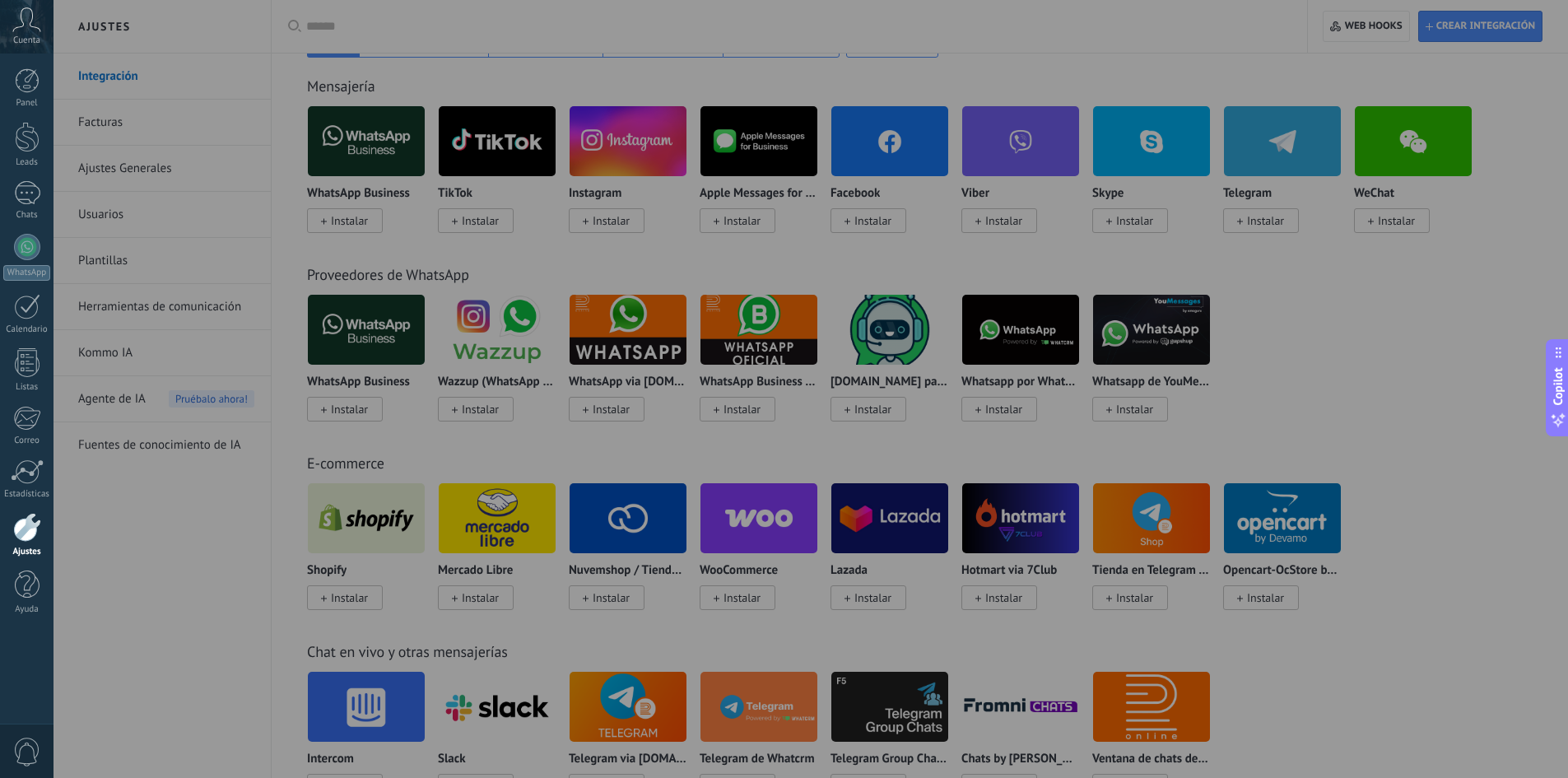
scroll to position [82, 0]
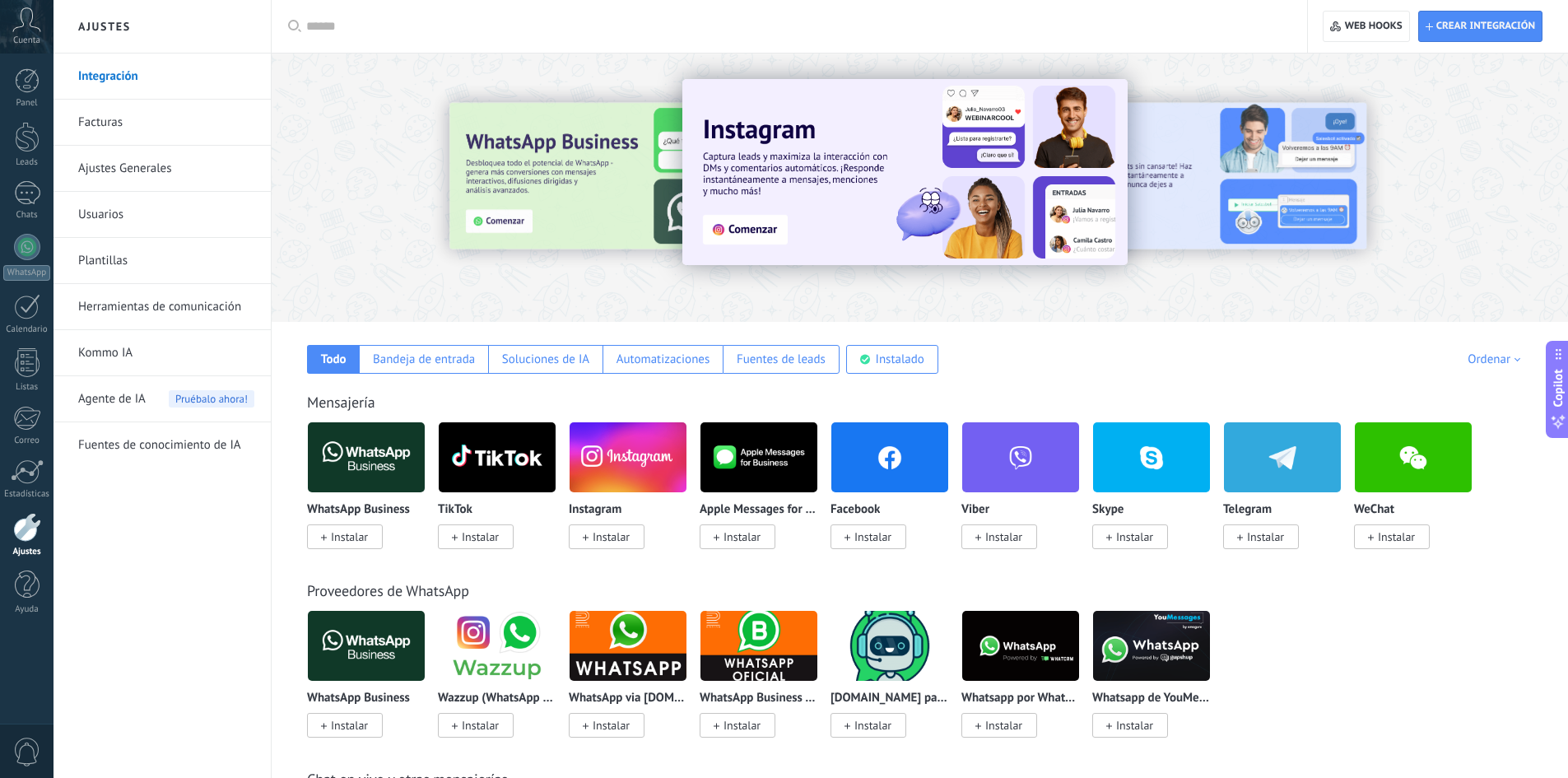
click at [144, 411] on span "Agente de IA" at bounding box center [112, 400] width 68 height 47
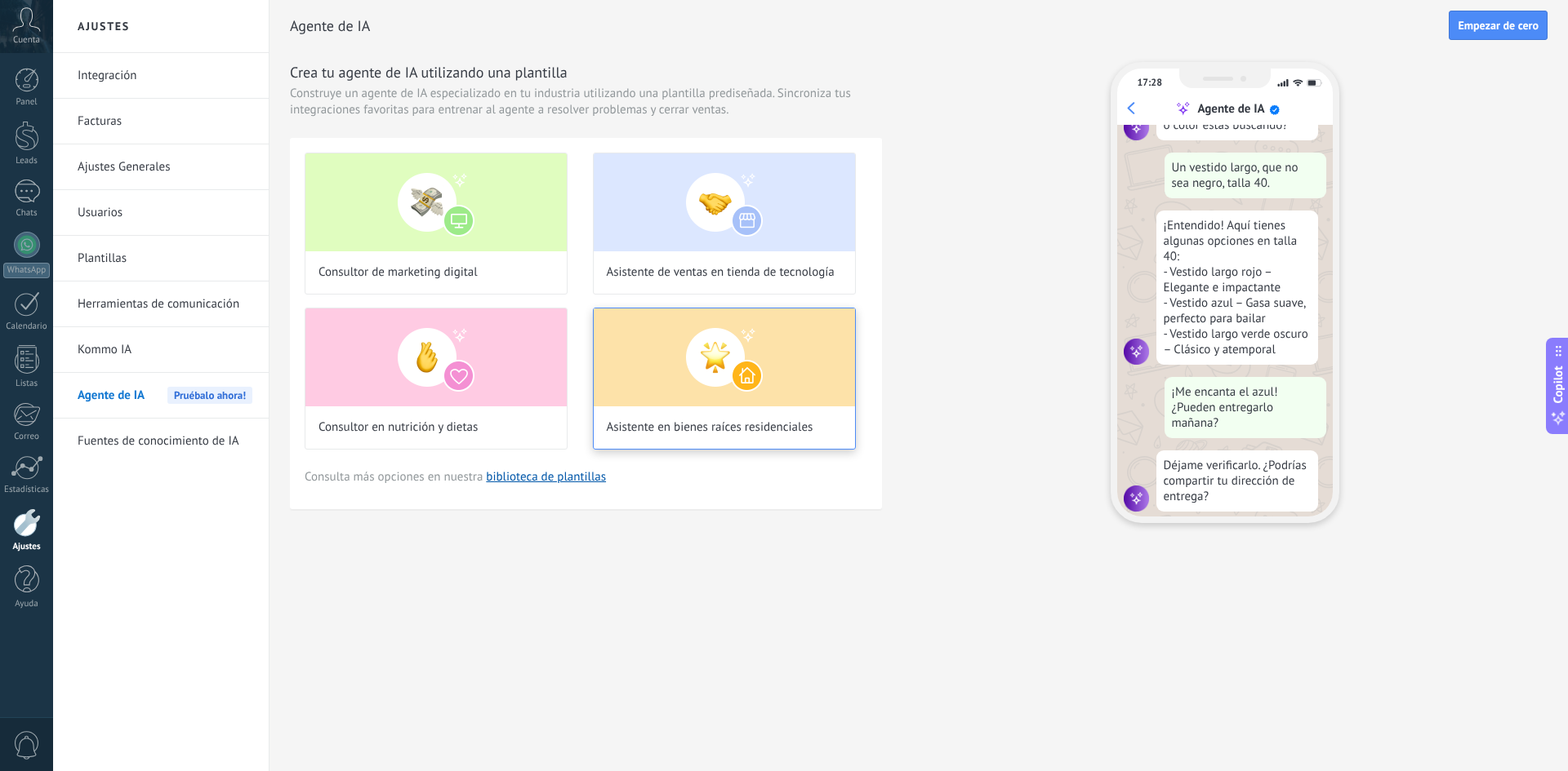
scroll to position [196, 0]
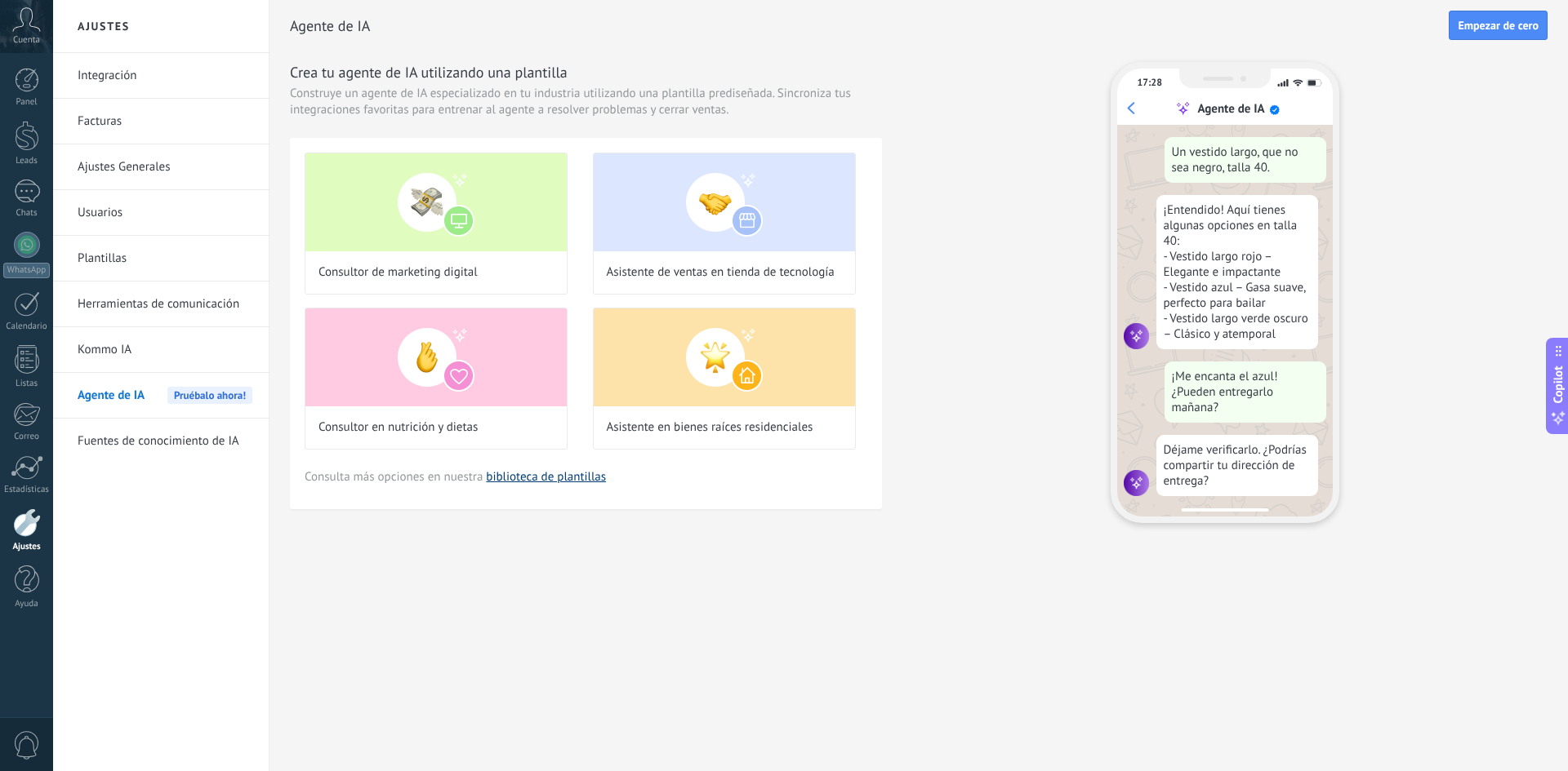
click at [516, 478] on link "biblioteca de plantillas" at bounding box center [545, 477] width 120 height 15
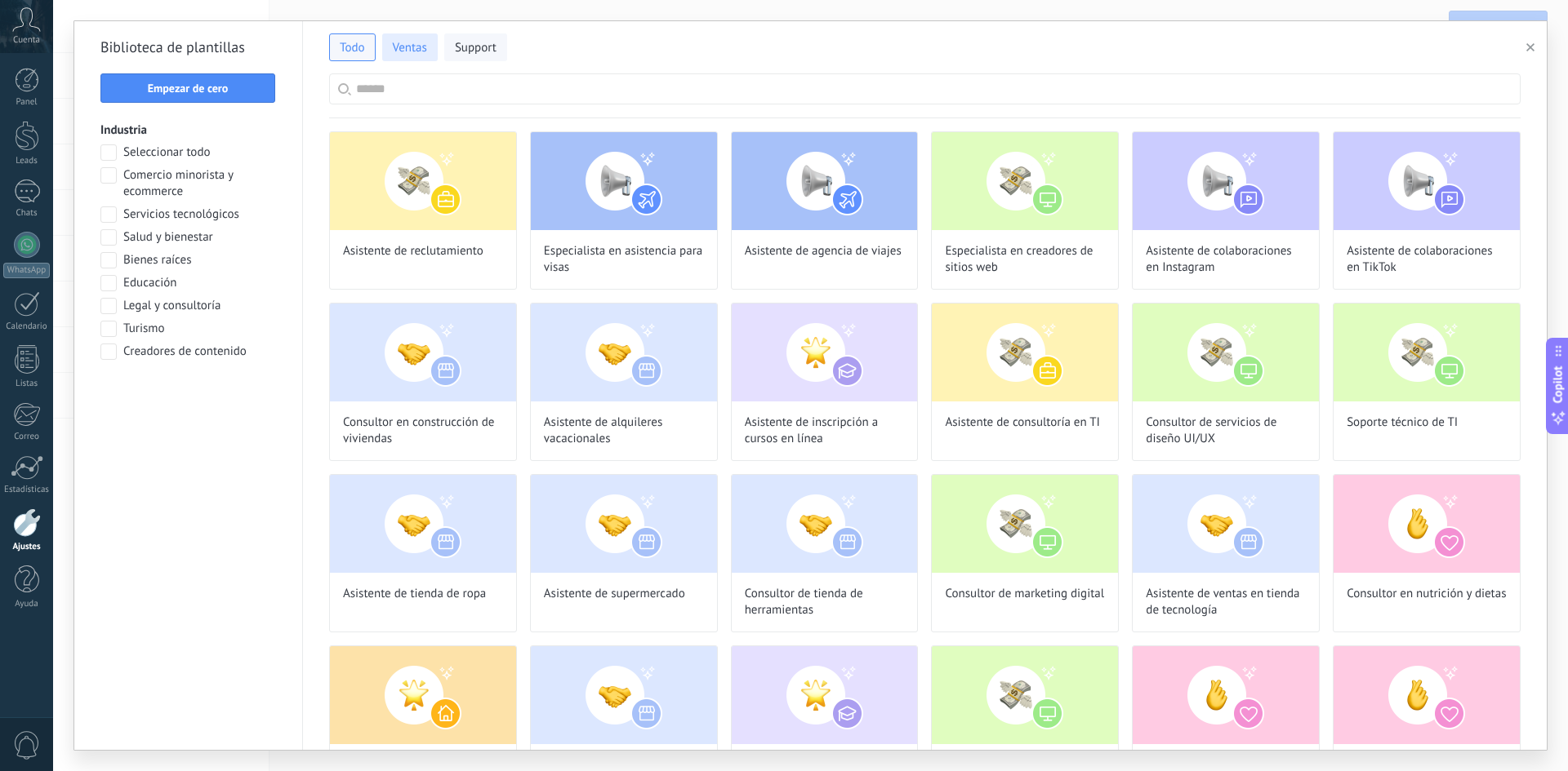
scroll to position [417, 0]
click at [417, 42] on span "Ventas" at bounding box center [410, 48] width 35 height 16
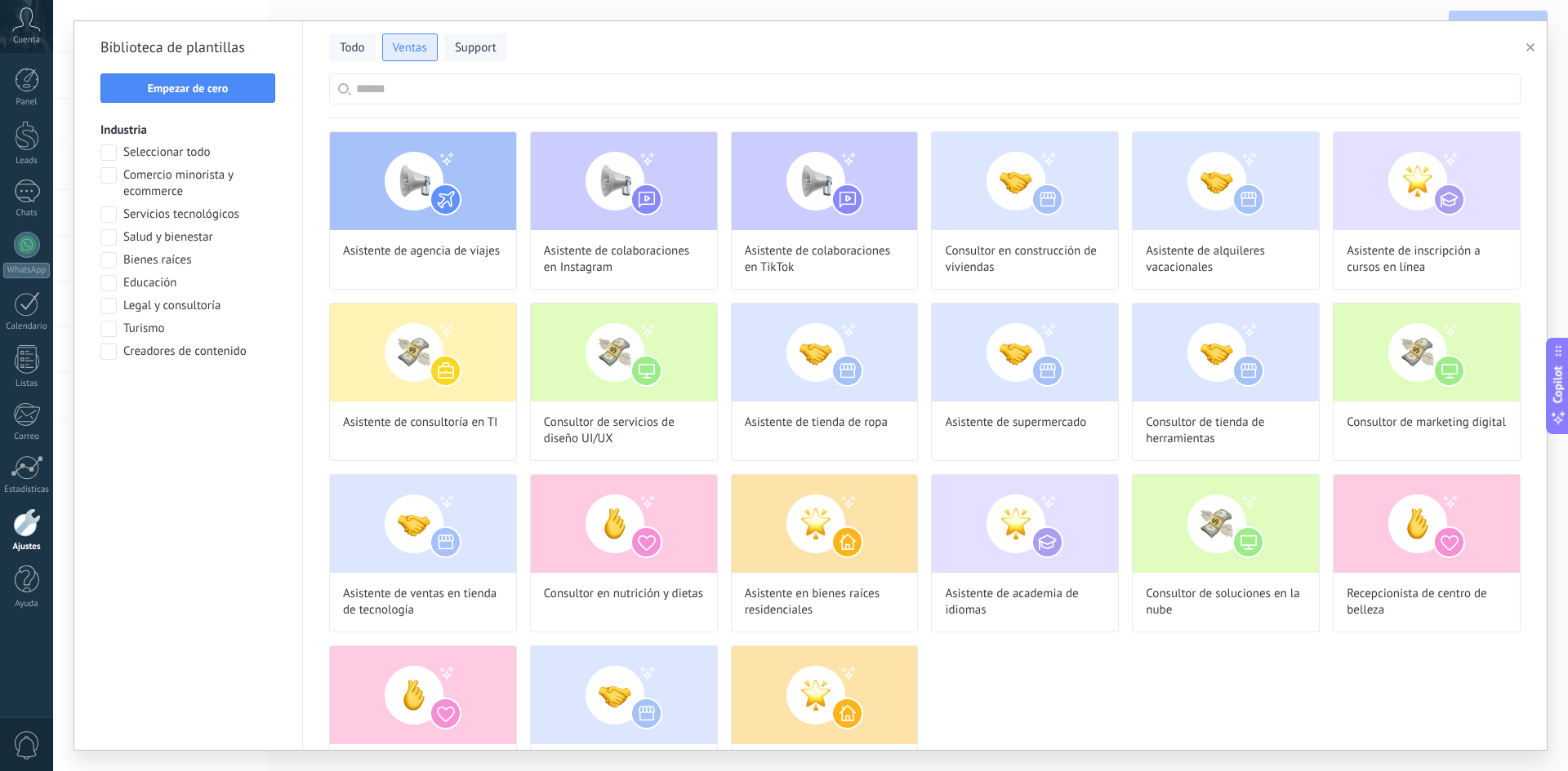
scroll to position [0, 0]
click at [407, 44] on span "Ventas" at bounding box center [410, 48] width 35 height 16
click at [368, 45] on button "Todo" at bounding box center [352, 47] width 46 height 28
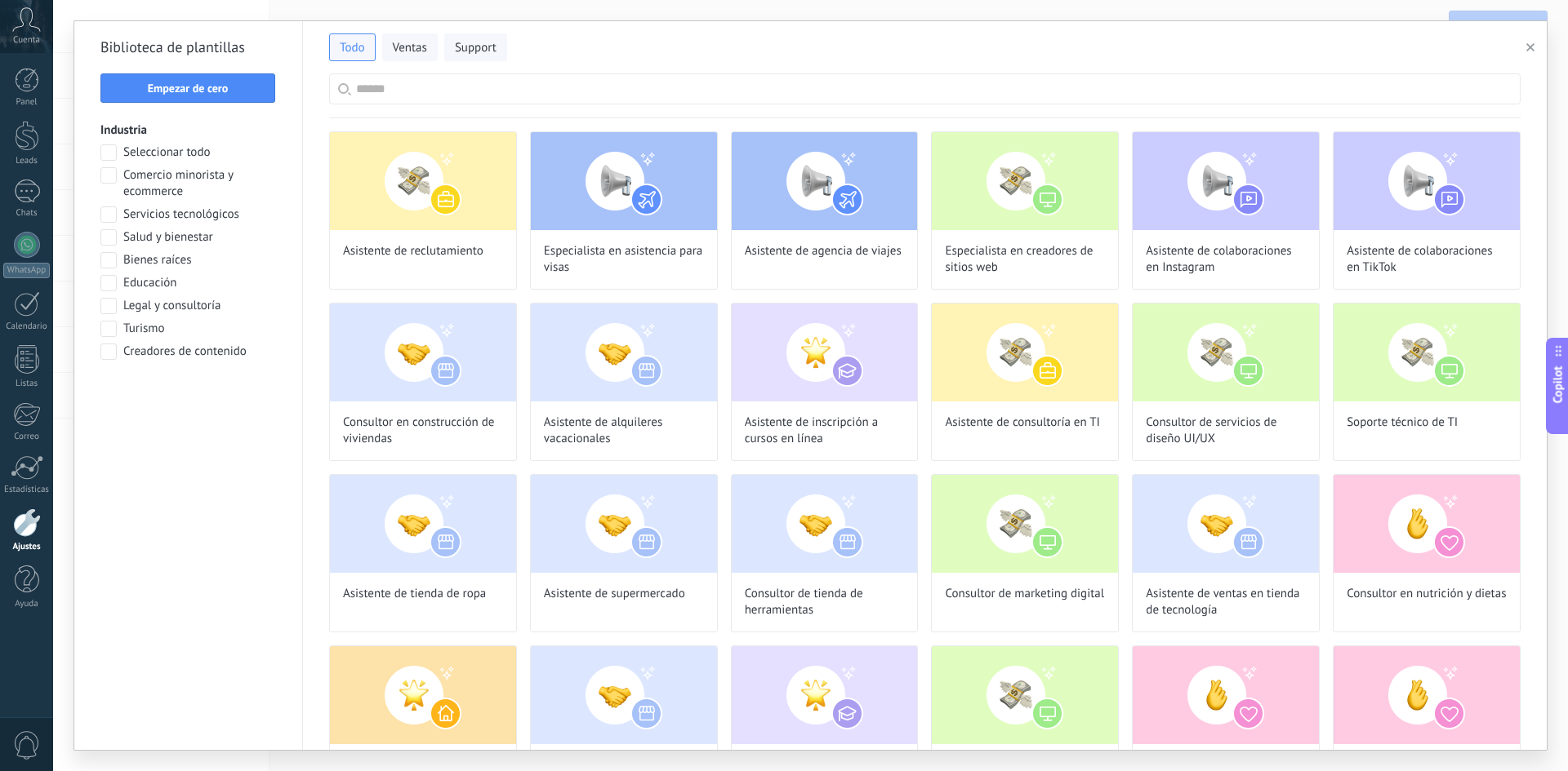
click at [510, 87] on input "text" at bounding box center [933, 88] width 1155 height 30
type input "******"
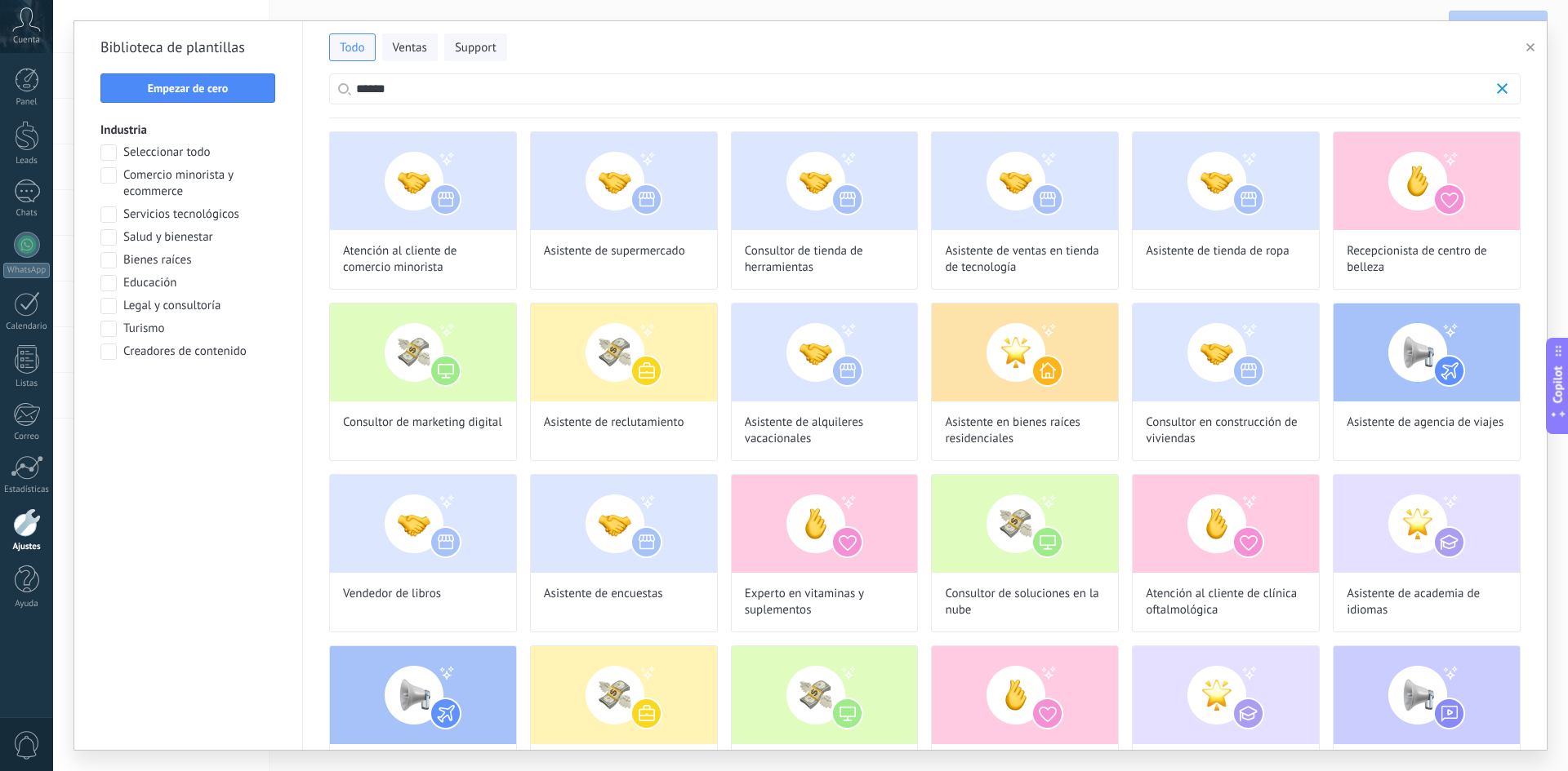
scroll to position [417, 0]
click at [197, 239] on span "Salud y bienestar" at bounding box center [167, 237] width 89 height 16
click at [151, 333] on span "Turismo" at bounding box center [143, 329] width 41 height 16
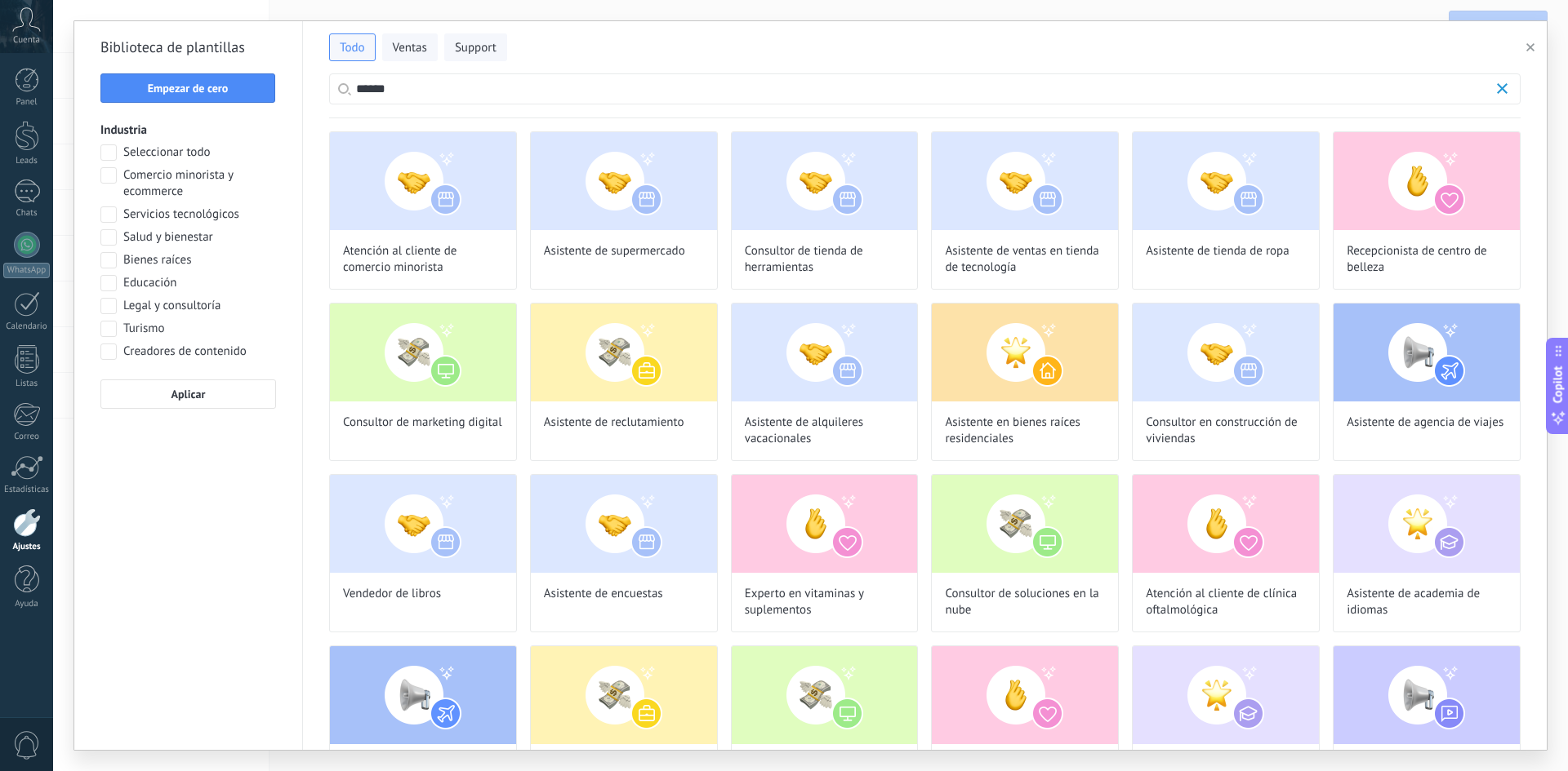
click at [397, 97] on input "******" at bounding box center [924, 88] width 1137 height 30
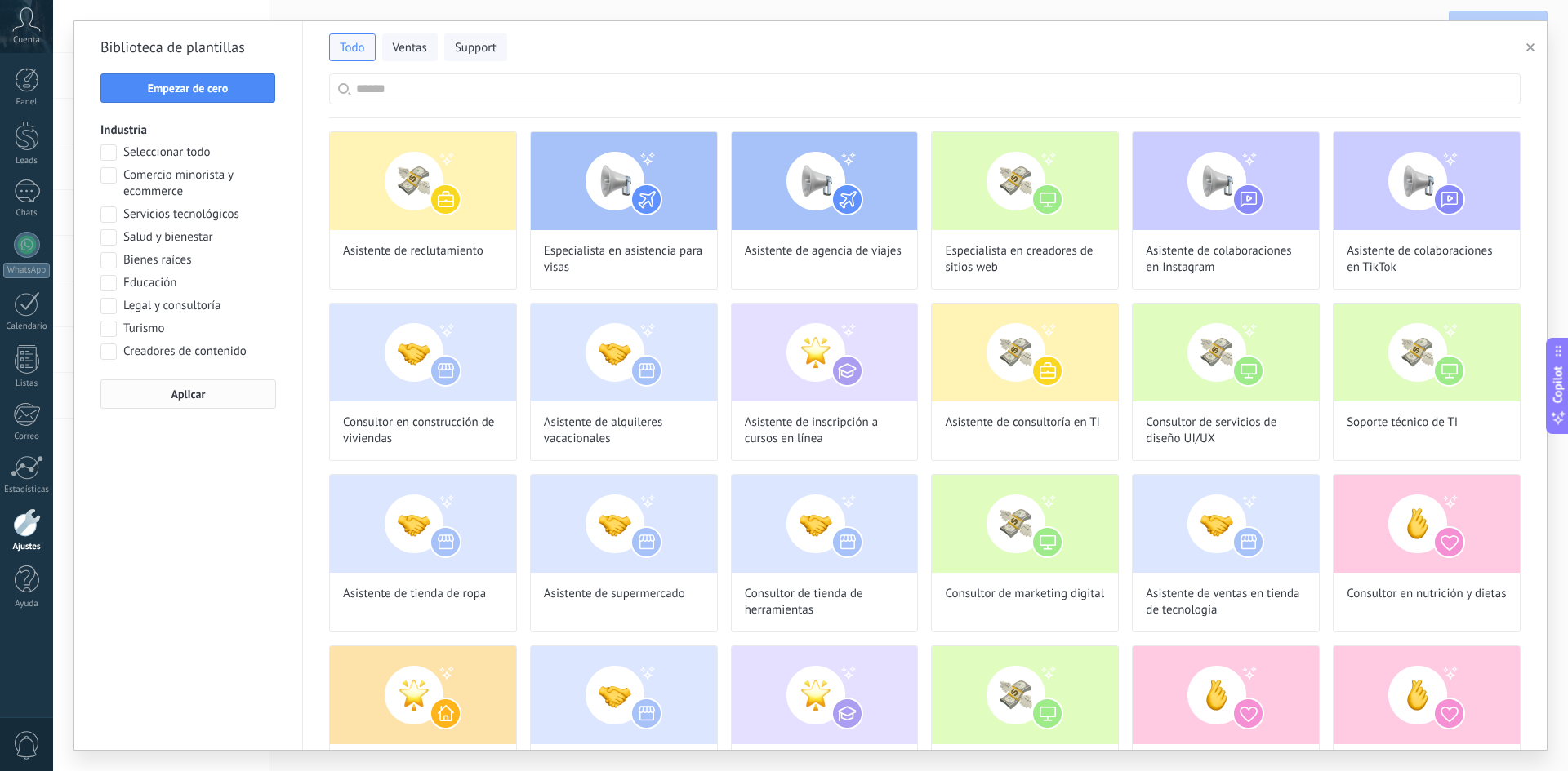
click at [177, 391] on span "Aplicar" at bounding box center [189, 394] width 35 height 12
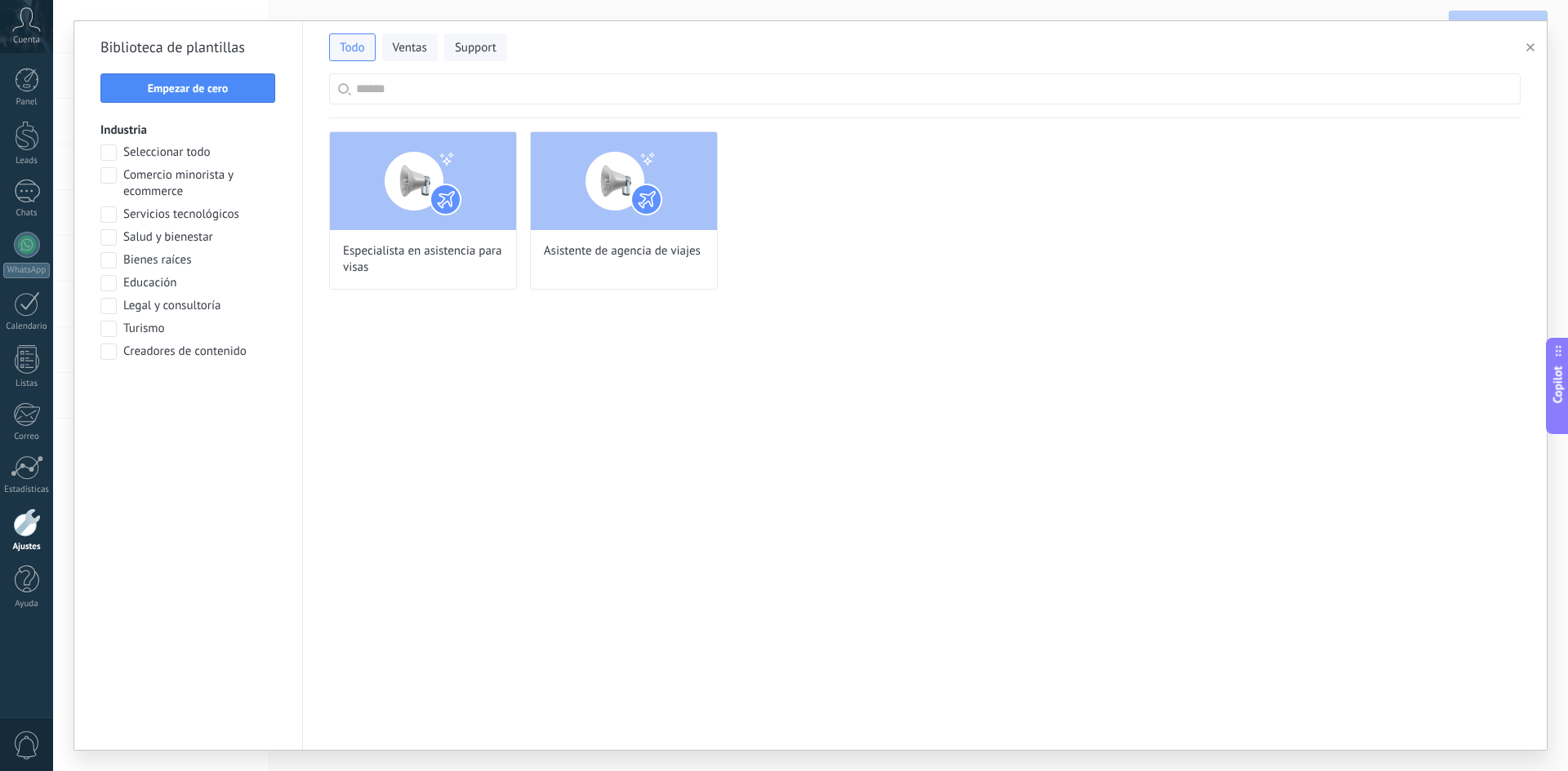
click at [149, 330] on span "Turismo" at bounding box center [143, 329] width 41 height 16
click at [154, 189] on span "Comercio minorista y ecommerce" at bounding box center [199, 184] width 153 height 33
click at [163, 387] on button "Aplicar" at bounding box center [188, 394] width 175 height 30
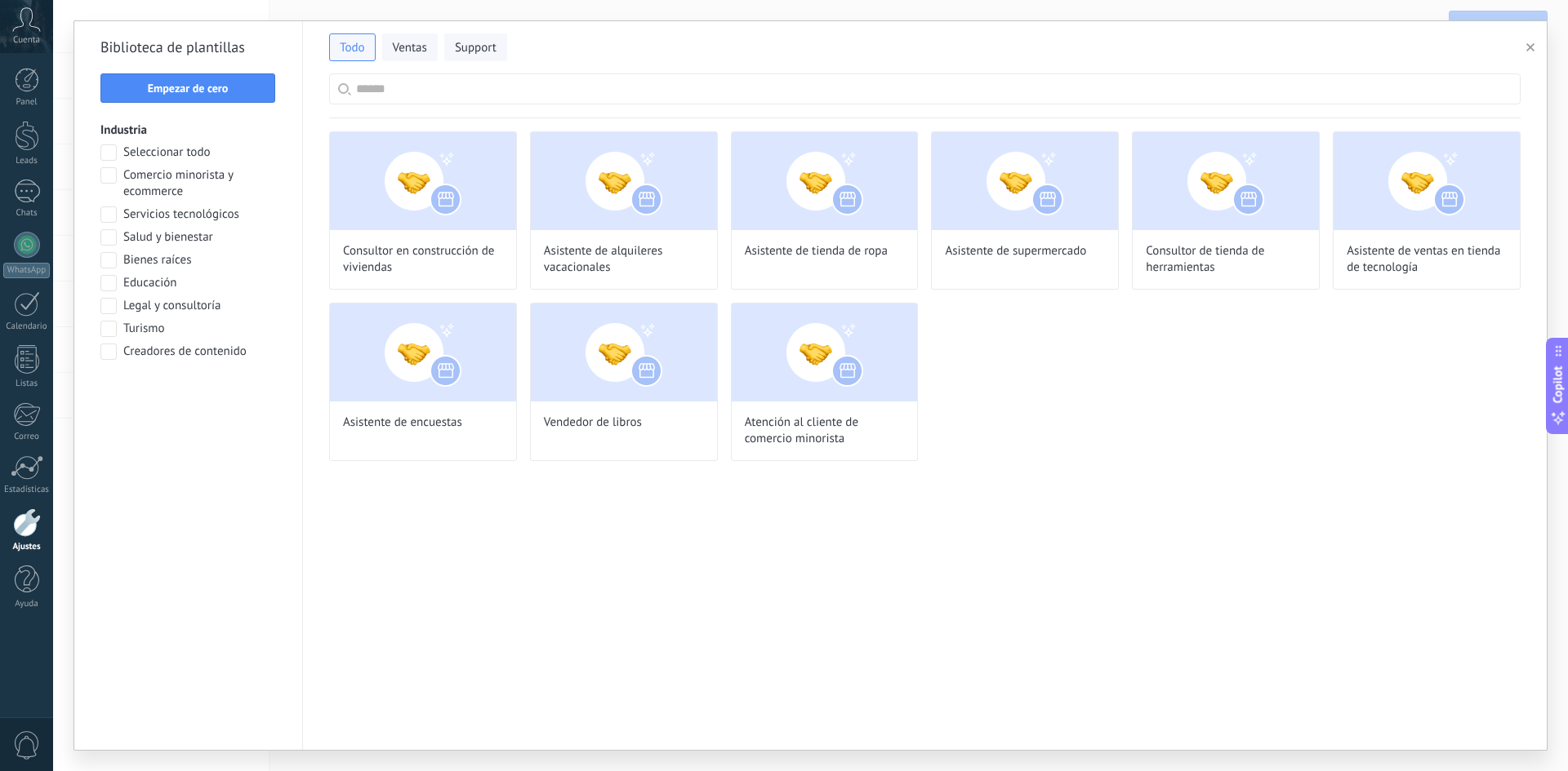
scroll to position [417, 0]
click at [196, 81] on button "Empezar de cero" at bounding box center [188, 87] width 175 height 30
